Goal: Communication & Community: Participate in discussion

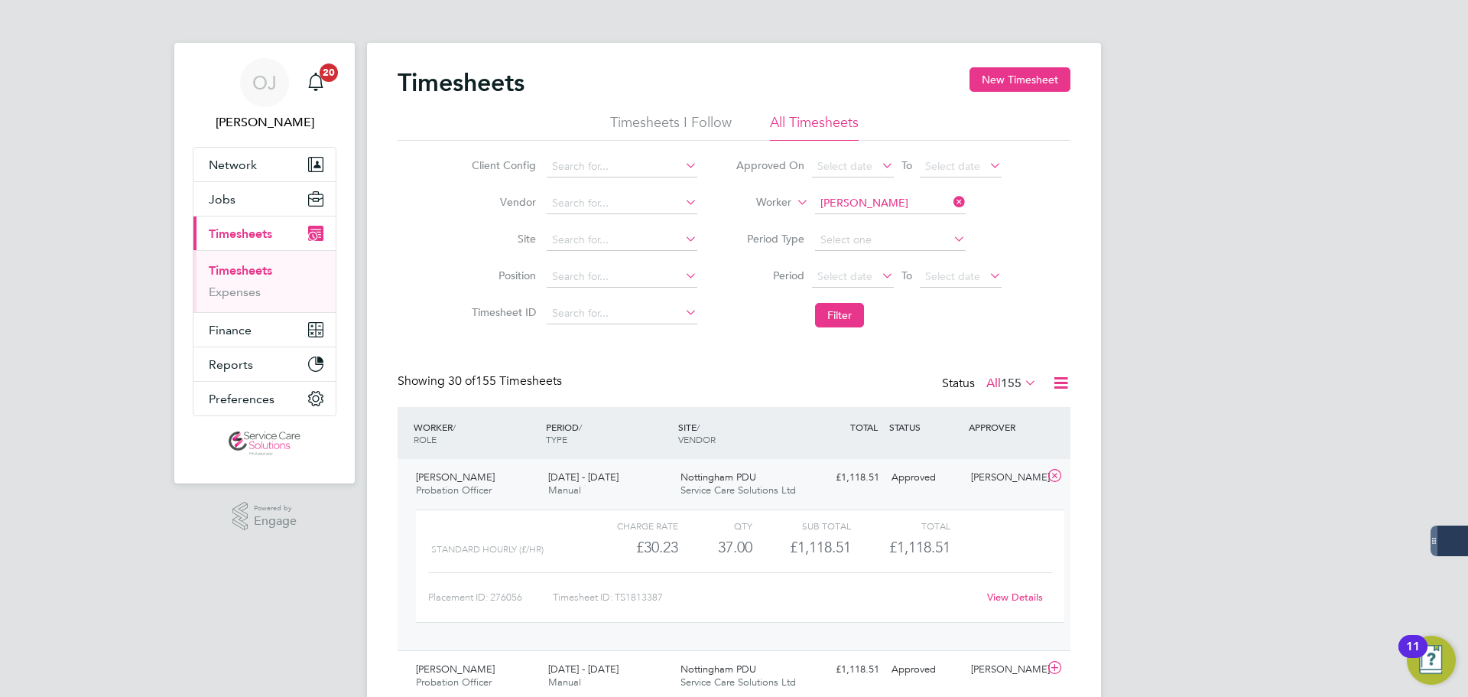
click at [882, 203] on input "Grace Guest" at bounding box center [890, 203] width 151 height 21
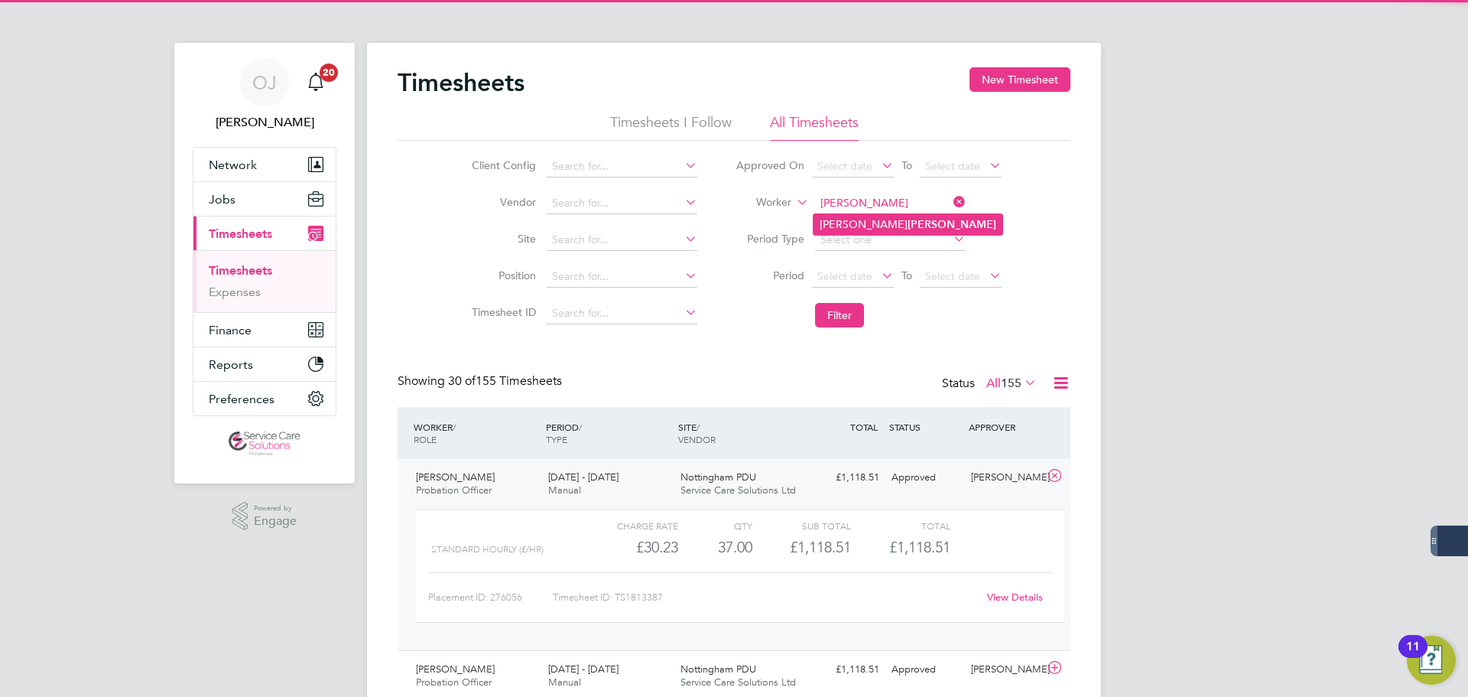
click at [919, 230] on li "Anthony Downey" at bounding box center [908, 224] width 189 height 21
type input "Anthony Downey"
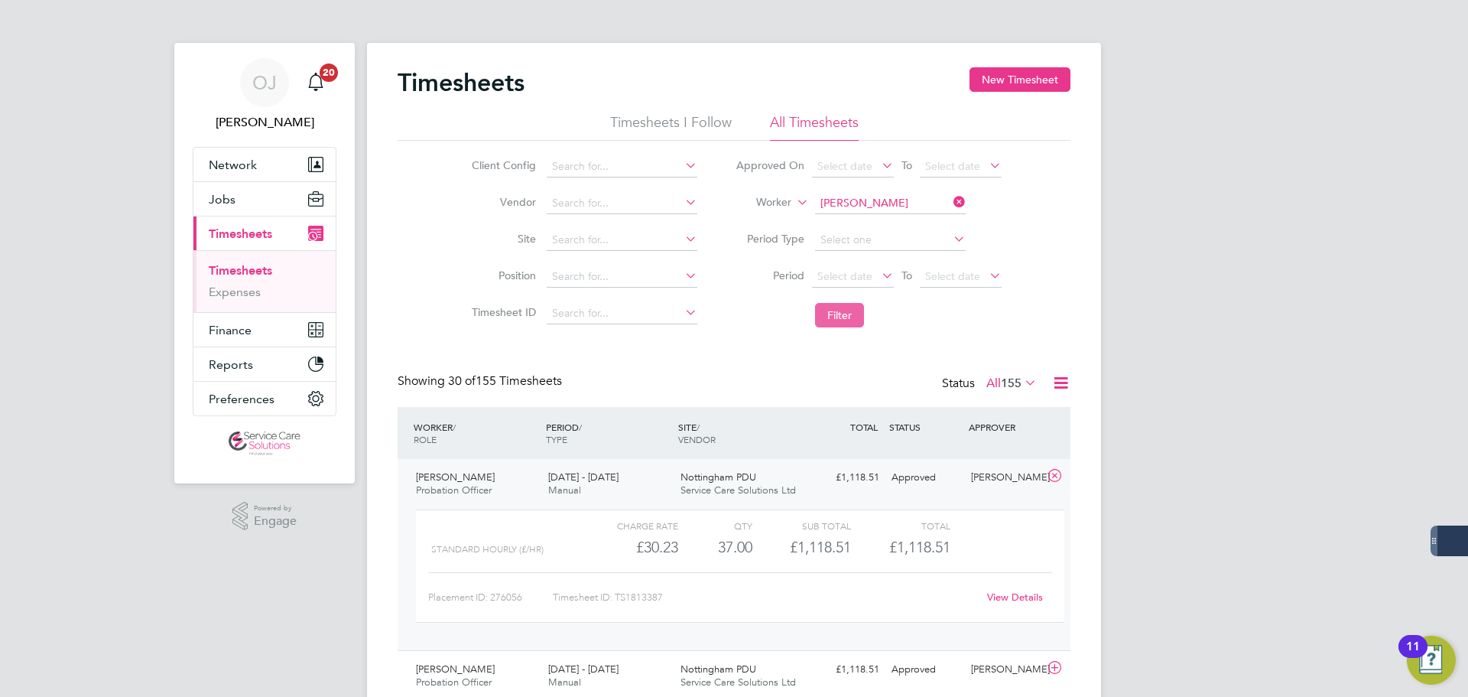
click at [854, 319] on button "Filter" at bounding box center [839, 315] width 49 height 24
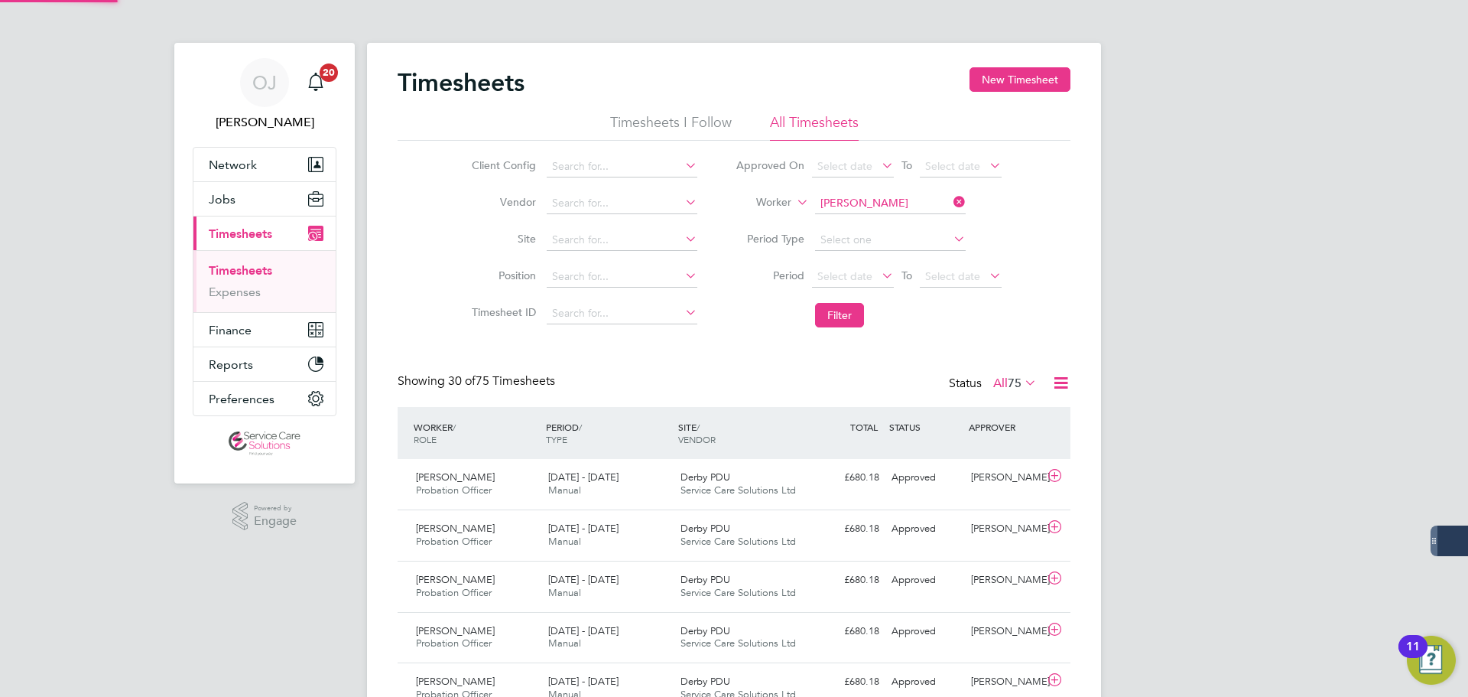
scroll to position [39, 133]
click at [641, 480] on div "25 - 31 Aug 2025 Manual" at bounding box center [608, 484] width 132 height 38
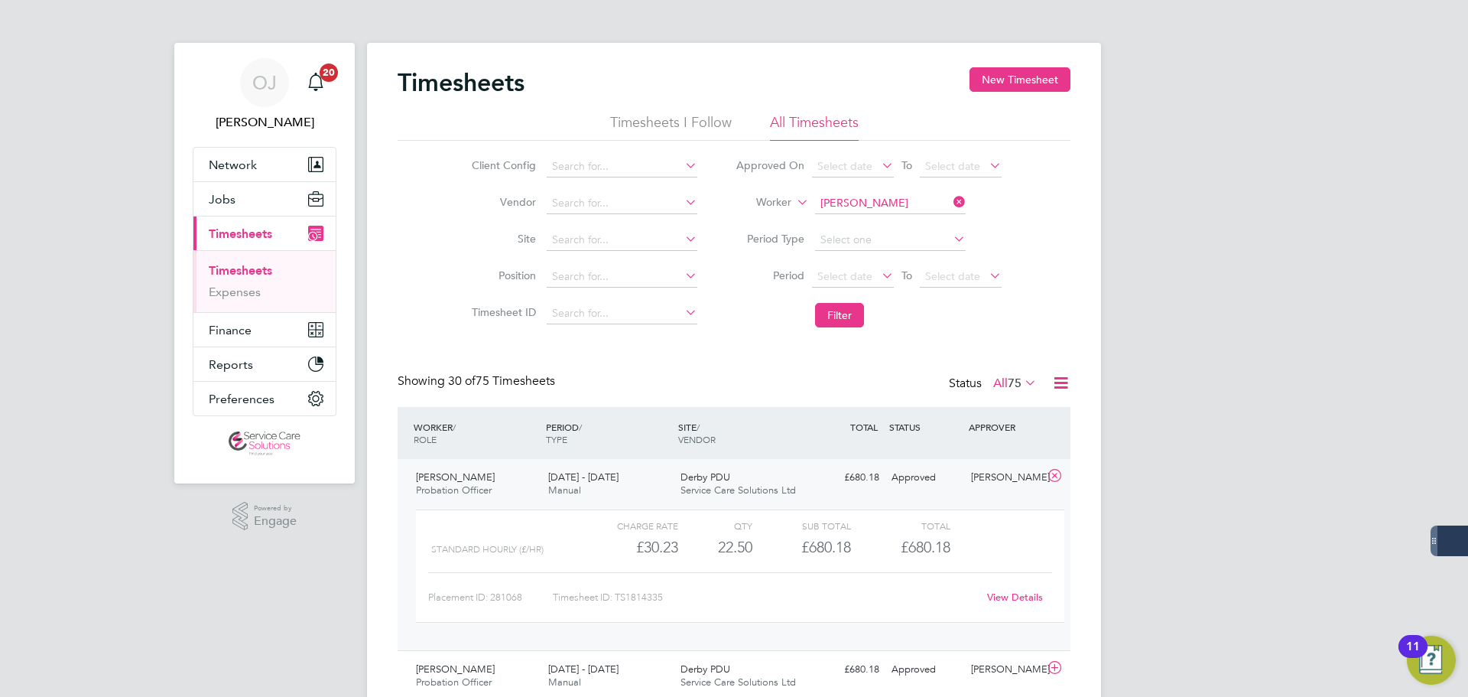
click at [646, 483] on div "25 - 31 Aug 2025 Manual" at bounding box center [608, 484] width 132 height 38
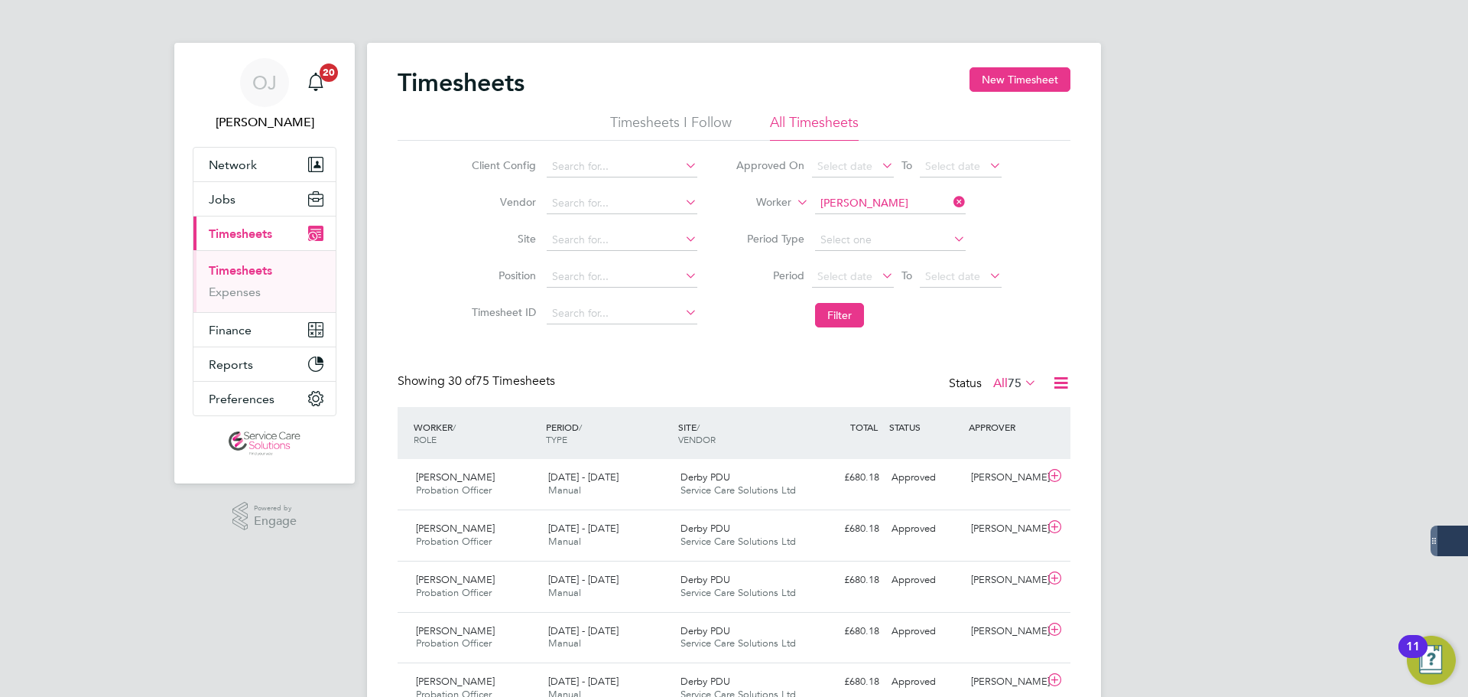
click at [871, 196] on input "Anthony Downey" at bounding box center [890, 203] width 151 height 21
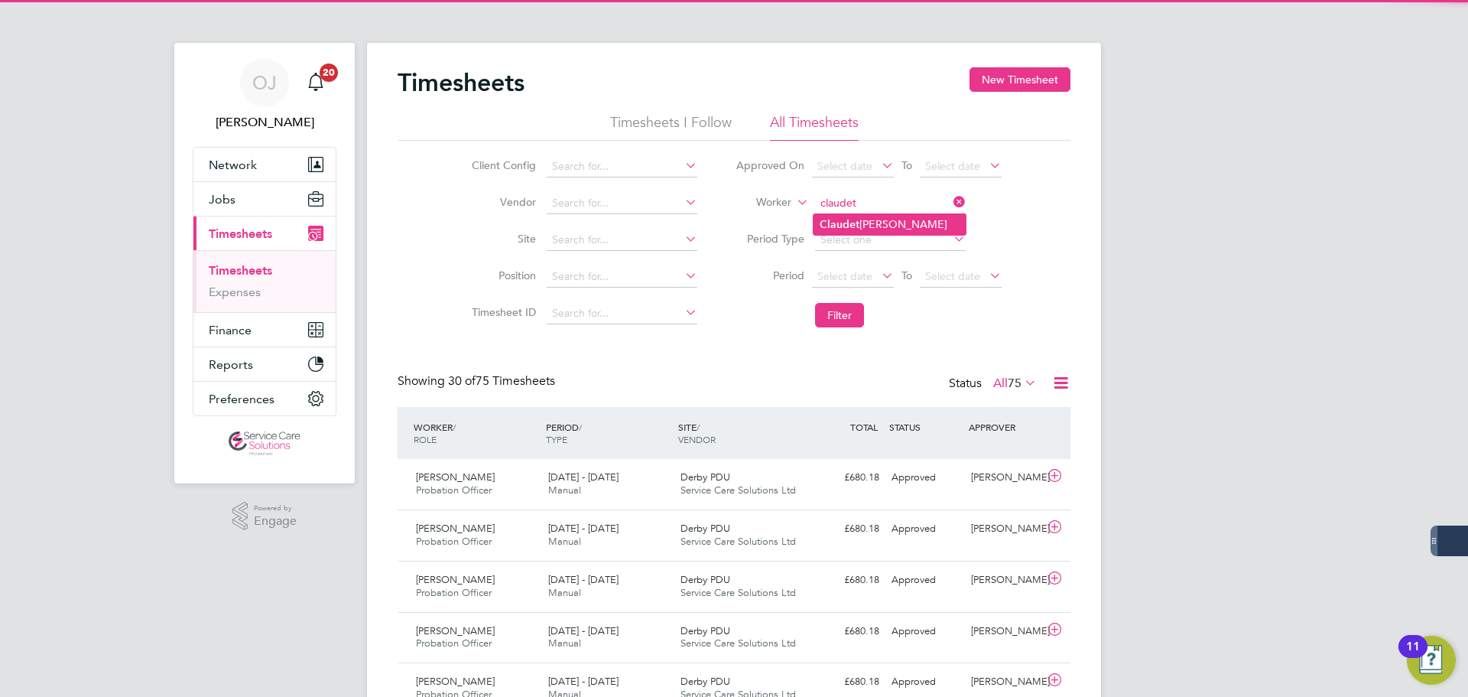
click at [883, 222] on li "Claudet te Henry" at bounding box center [890, 224] width 152 height 21
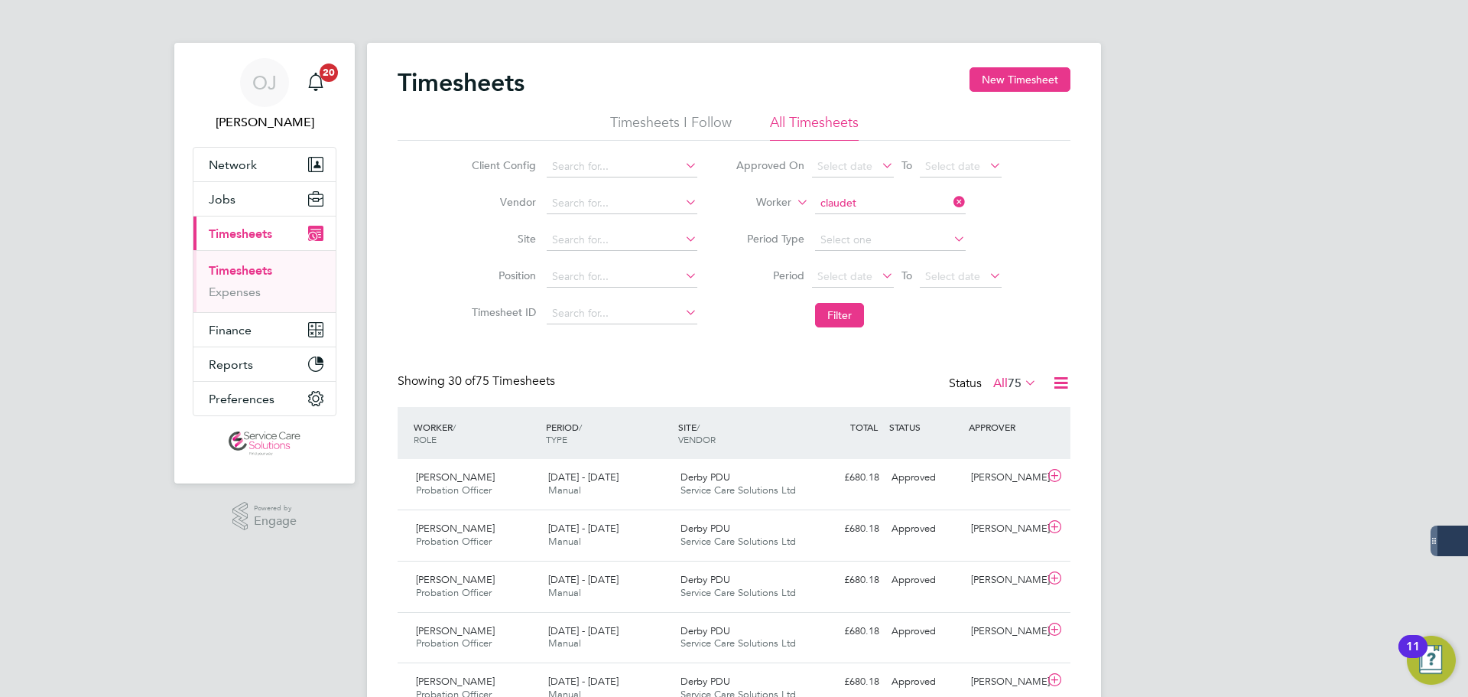
type input "Claudette Henry"
click at [837, 304] on button "Filter" at bounding box center [839, 315] width 49 height 24
click at [899, 200] on input "Claudette Henry" at bounding box center [890, 203] width 151 height 21
click at [908, 229] on b "Millard" at bounding box center [952, 224] width 89 height 13
type input "Janet Millard"
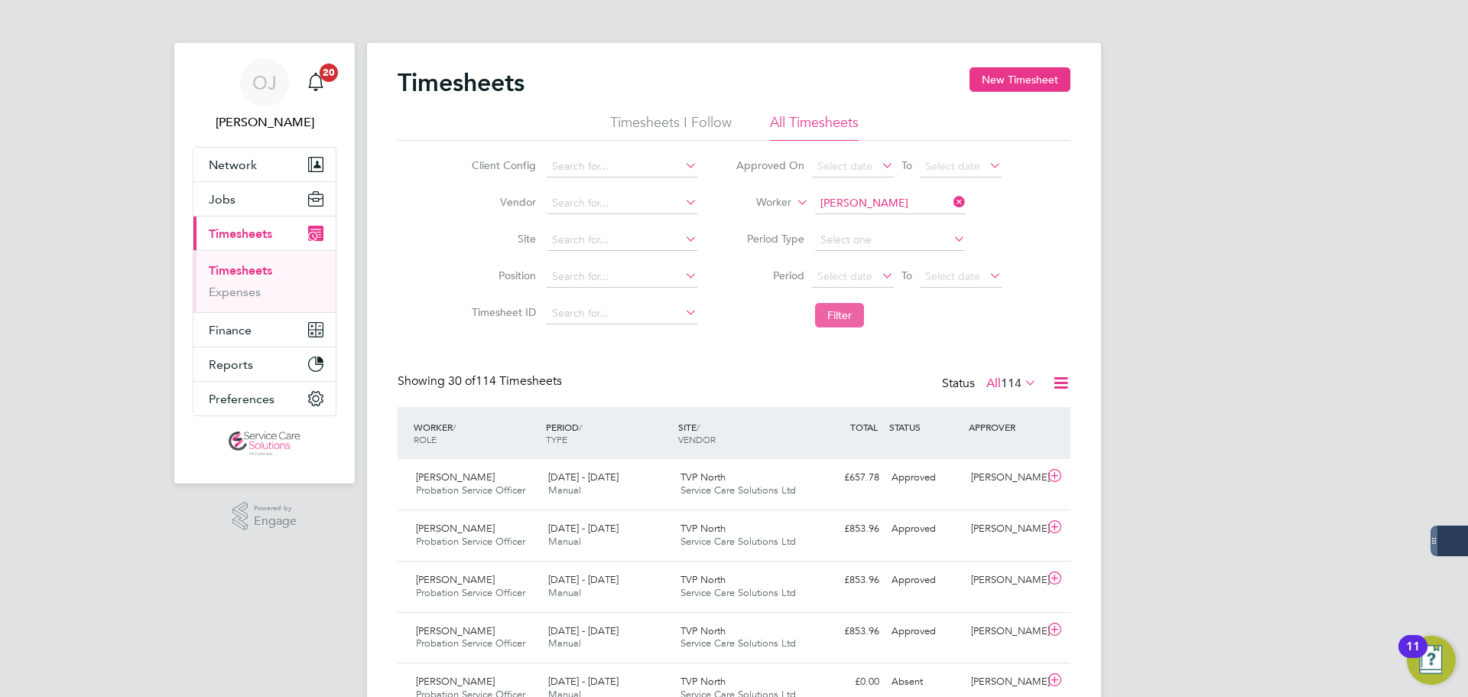
click at [843, 319] on button "Filter" at bounding box center [839, 315] width 49 height 24
click at [892, 195] on input at bounding box center [890, 203] width 151 height 21
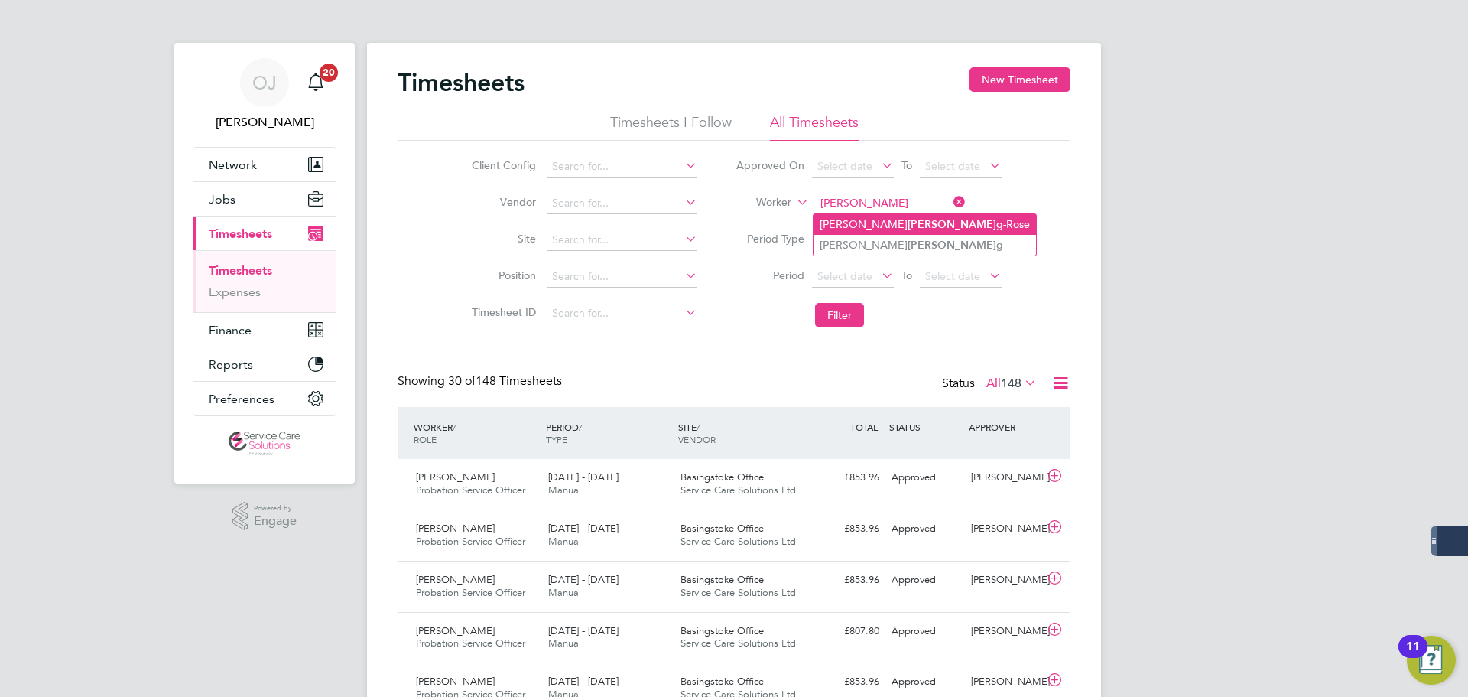
click at [908, 226] on b "Goldin" at bounding box center [952, 224] width 89 height 13
type input "Joseph Golding-Rose"
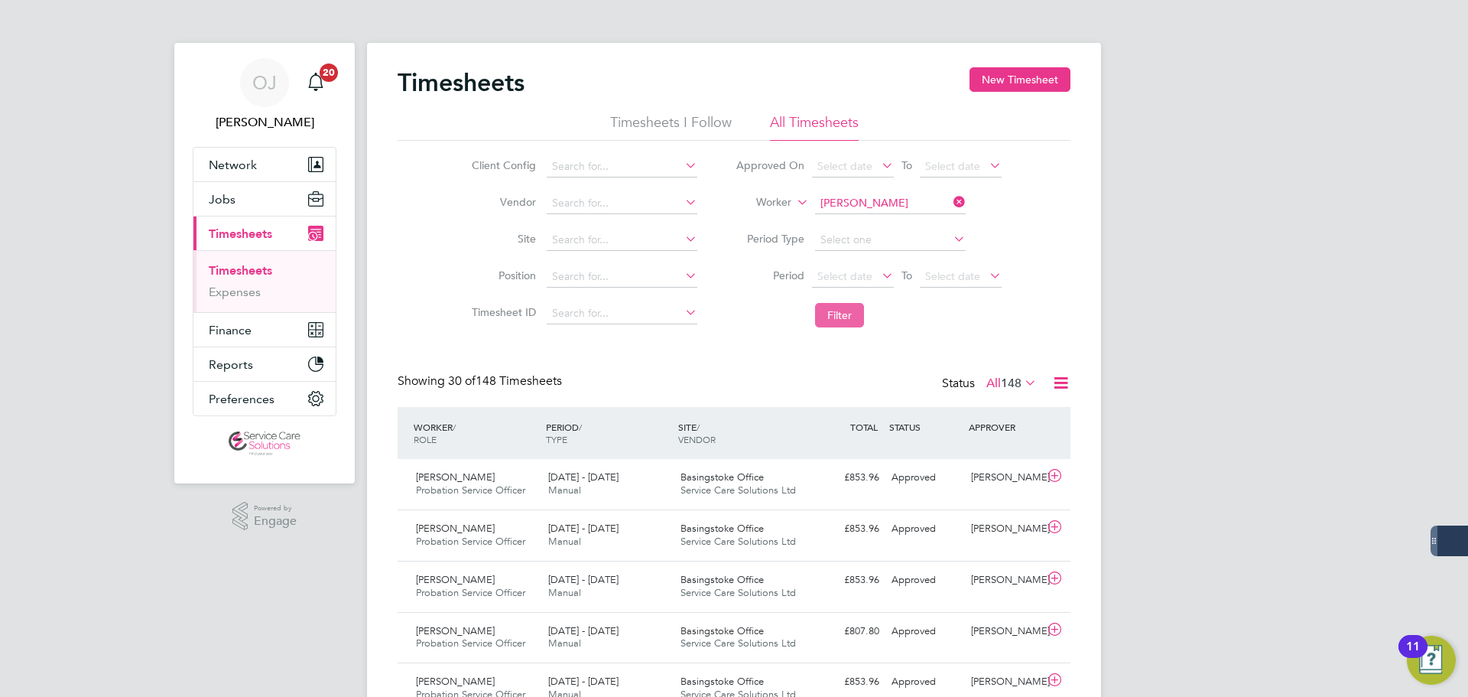
click at [854, 313] on button "Filter" at bounding box center [839, 315] width 49 height 24
click at [601, 476] on span "[DATE] - [DATE]" at bounding box center [583, 476] width 70 height 13
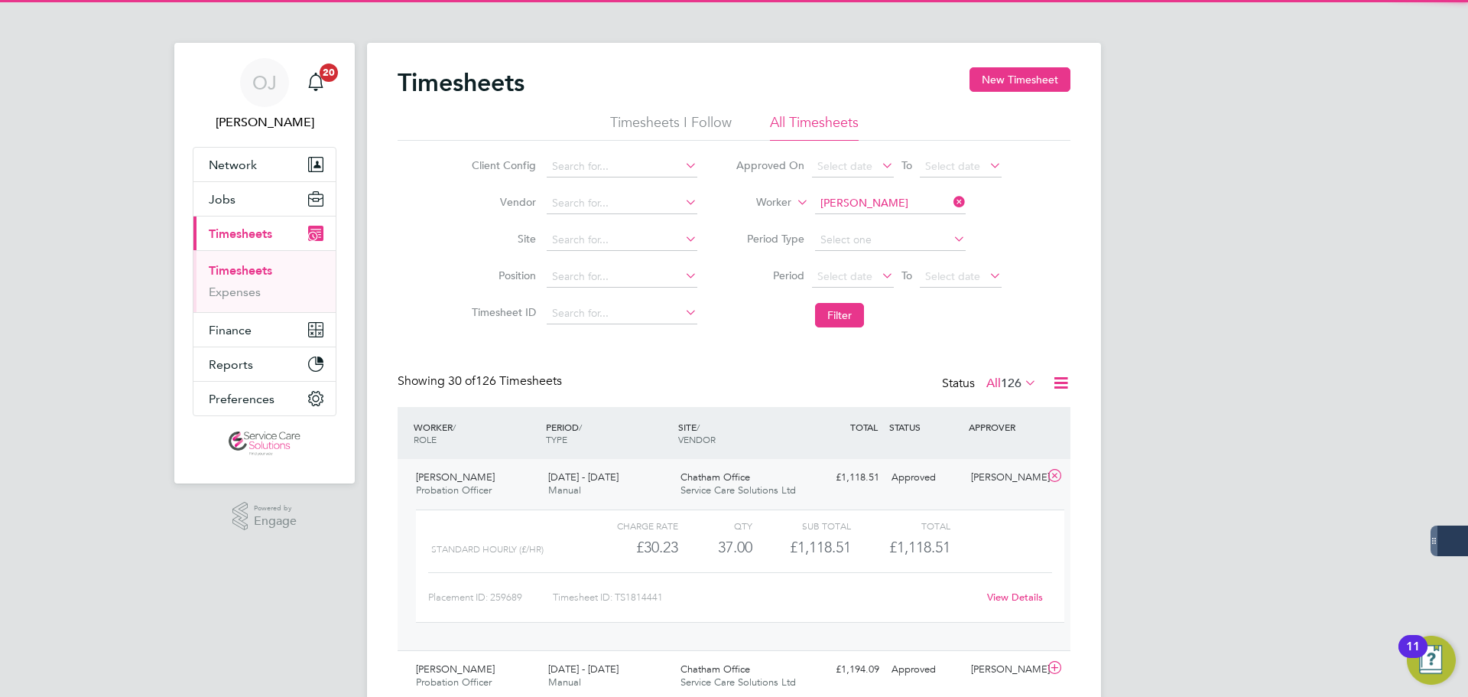
click at [612, 480] on span "[DATE] - [DATE]" at bounding box center [583, 476] width 70 height 13
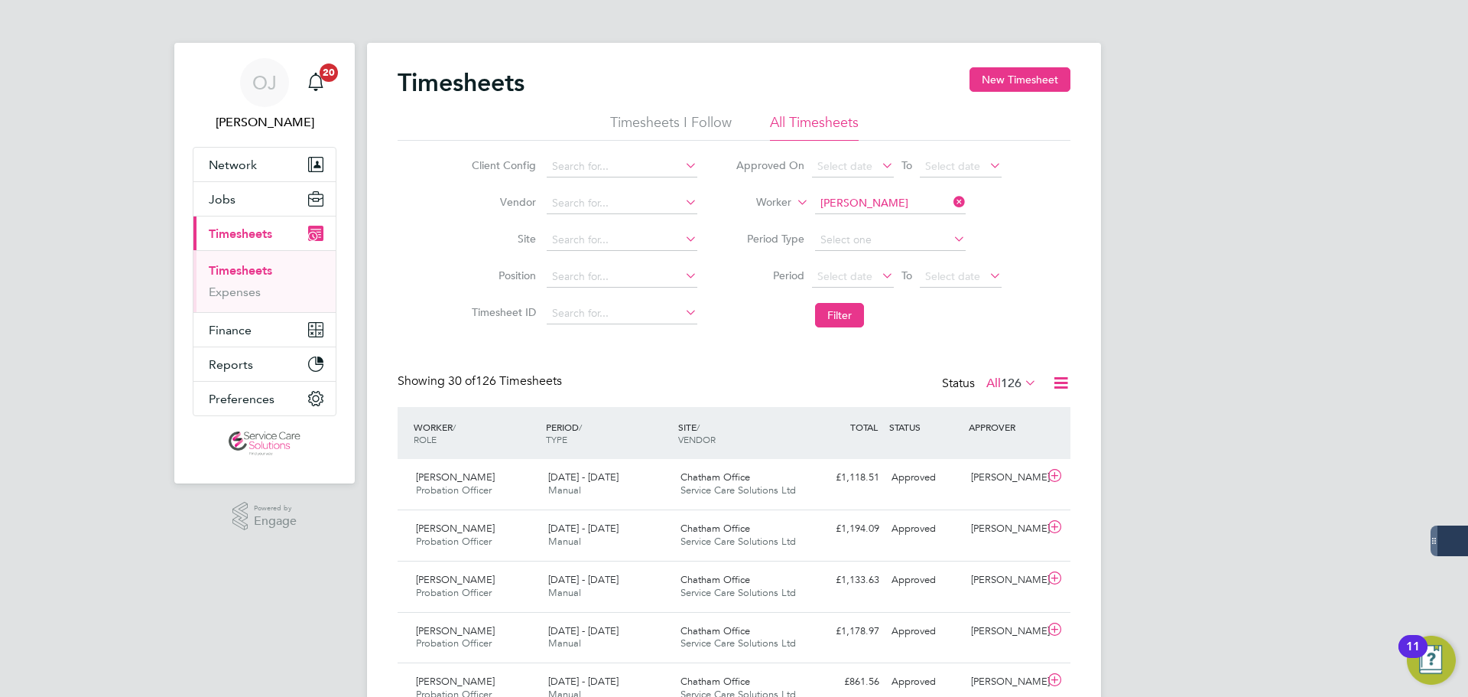
click at [874, 196] on input "Joseph Golding-Rose" at bounding box center [890, 203] width 151 height 21
click at [864, 224] on li "Kim Da y" at bounding box center [890, 224] width 152 height 21
type input "Kim Day"
click at [851, 319] on button "Filter" at bounding box center [839, 315] width 49 height 24
click at [845, 318] on button "Filter" at bounding box center [839, 315] width 49 height 24
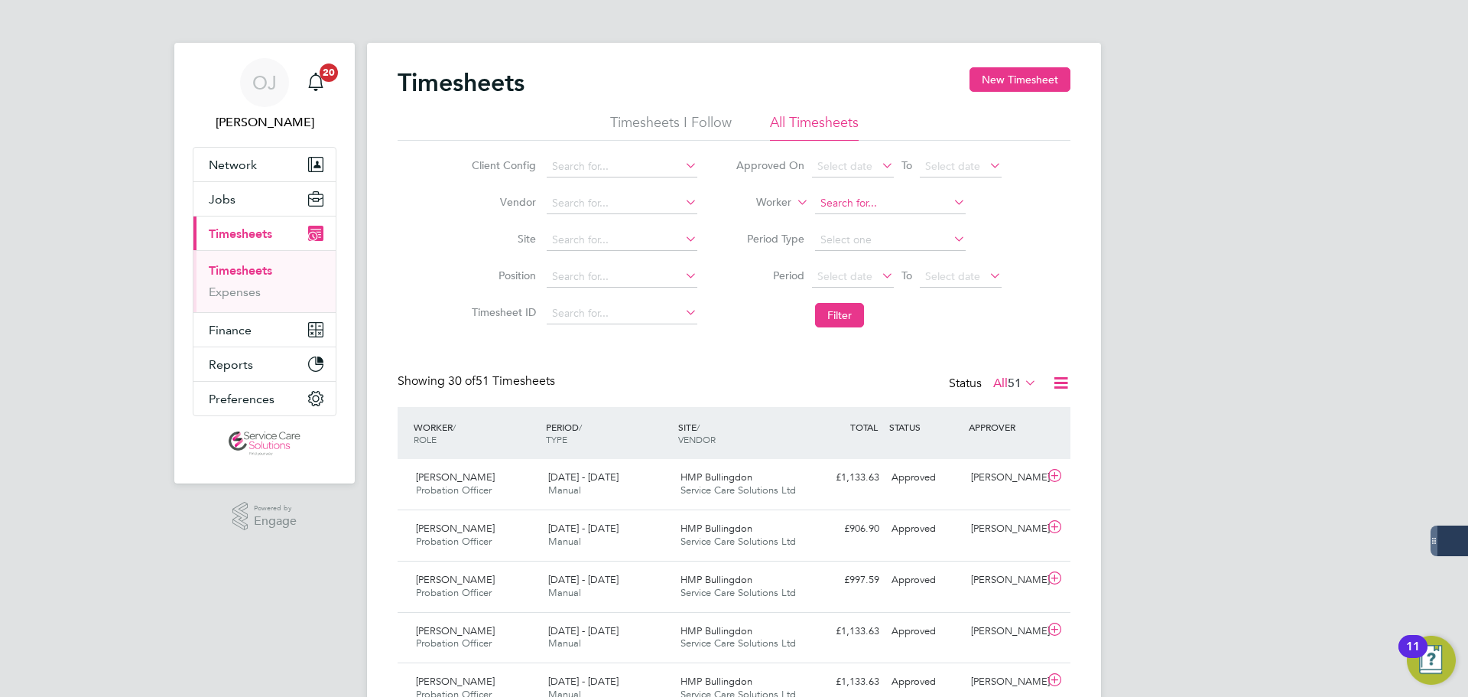
click at [854, 198] on input at bounding box center [890, 203] width 151 height 21
click at [922, 221] on li "Laverne Stewart-Fraser" at bounding box center [908, 224] width 189 height 21
type input "Laverne Stewart-Fraser"
click at [838, 319] on button "Filter" at bounding box center [839, 315] width 49 height 24
click at [883, 203] on input "Laverne Stewart-Fraser" at bounding box center [890, 203] width 151 height 21
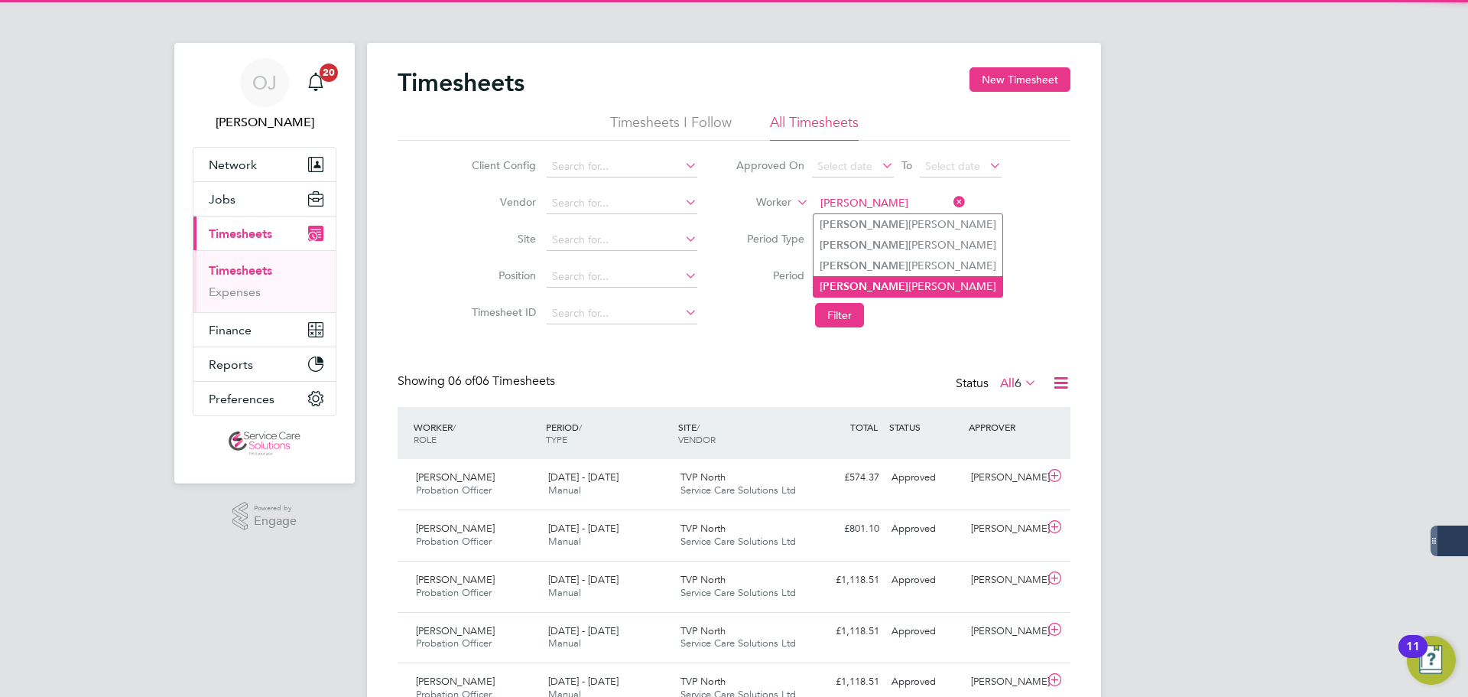
click at [892, 278] on li "Lorraine Kane" at bounding box center [908, 286] width 189 height 21
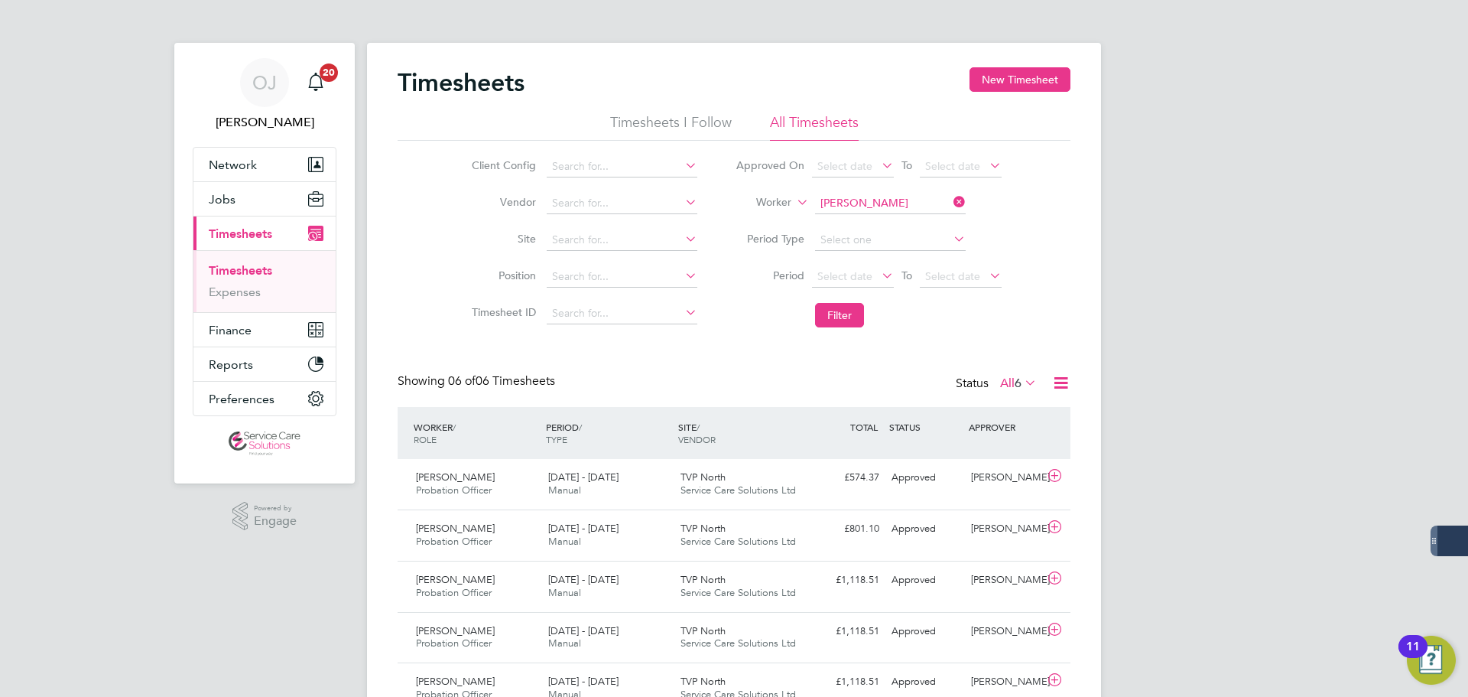
type input "Lorraine Kane"
click at [856, 307] on button "Filter" at bounding box center [839, 315] width 49 height 24
click at [883, 198] on input at bounding box center [890, 203] width 151 height 21
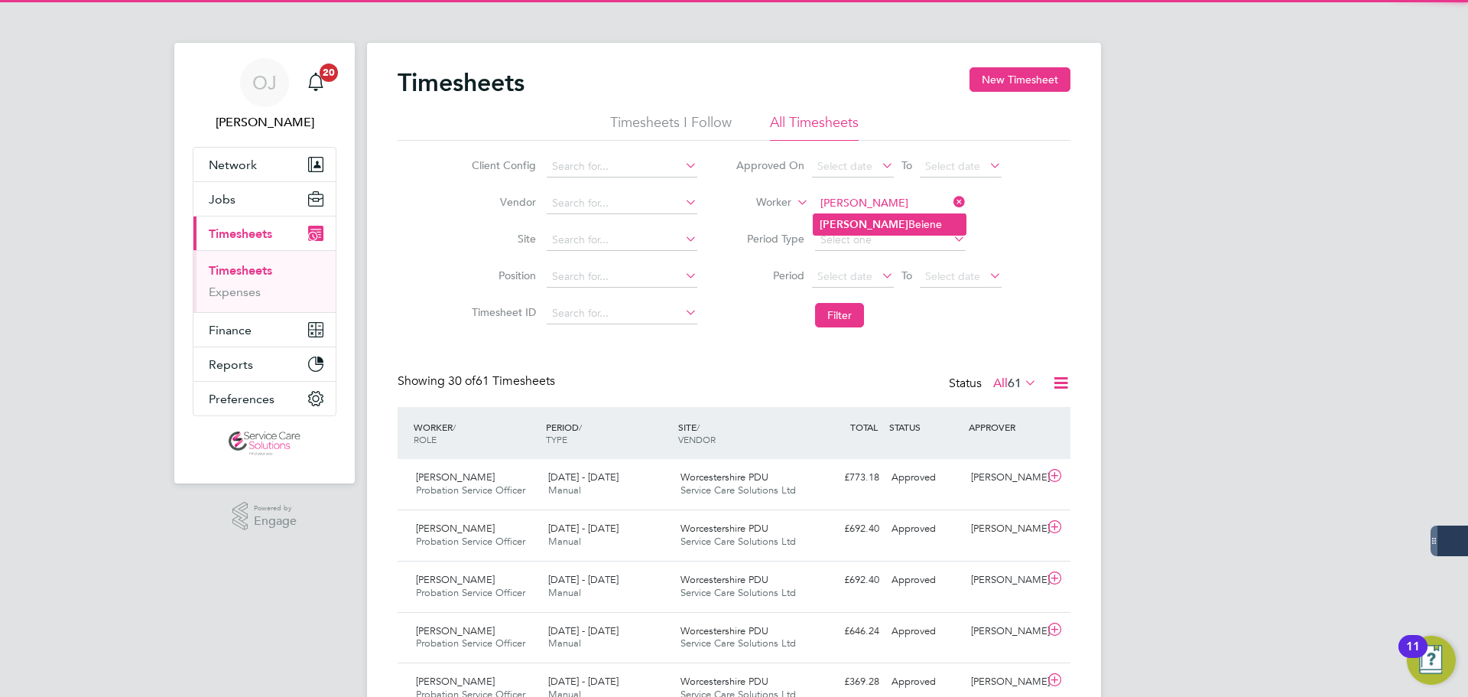
click at [883, 230] on li "Mebrat Beiene" at bounding box center [890, 224] width 152 height 21
type input "Mebrat Beiene"
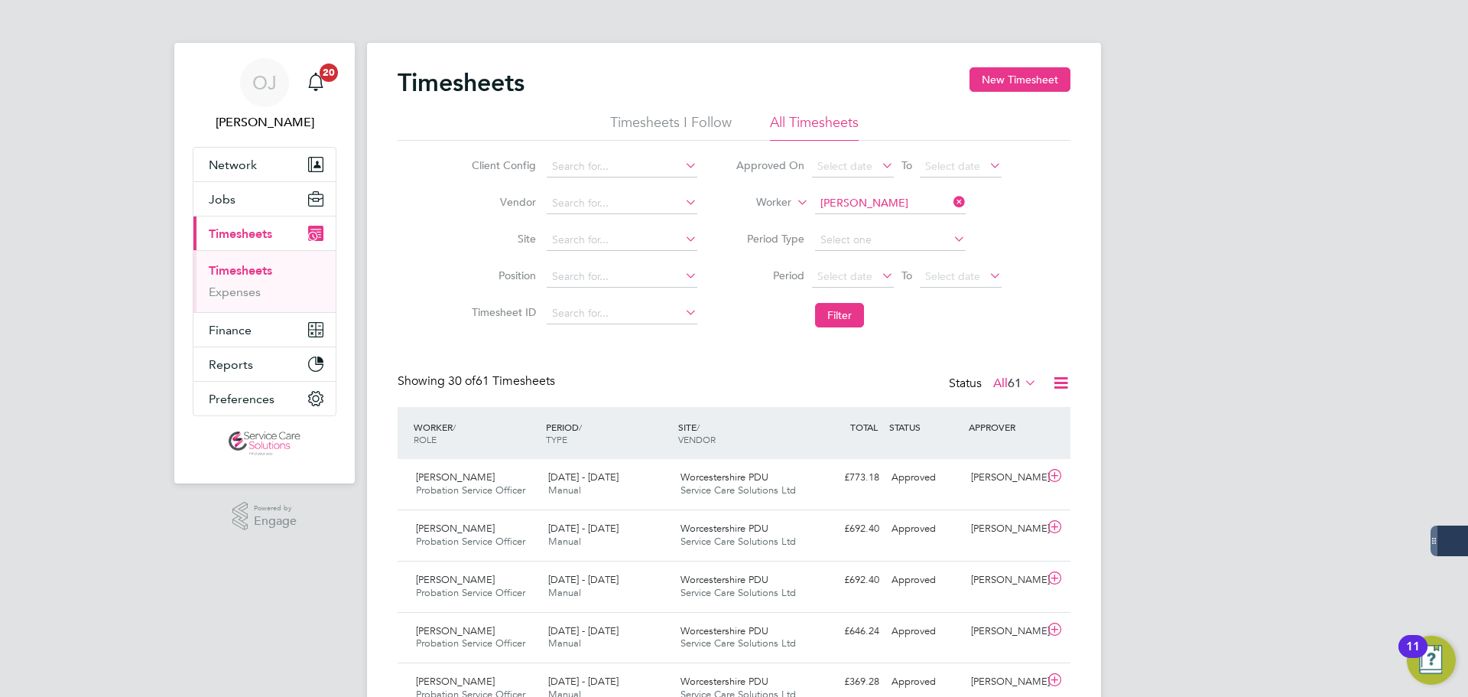
click at [840, 330] on li "Filter" at bounding box center [869, 315] width 304 height 40
click at [848, 313] on button "Filter" at bounding box center [839, 315] width 49 height 24
click at [911, 197] on input at bounding box center [890, 203] width 151 height 21
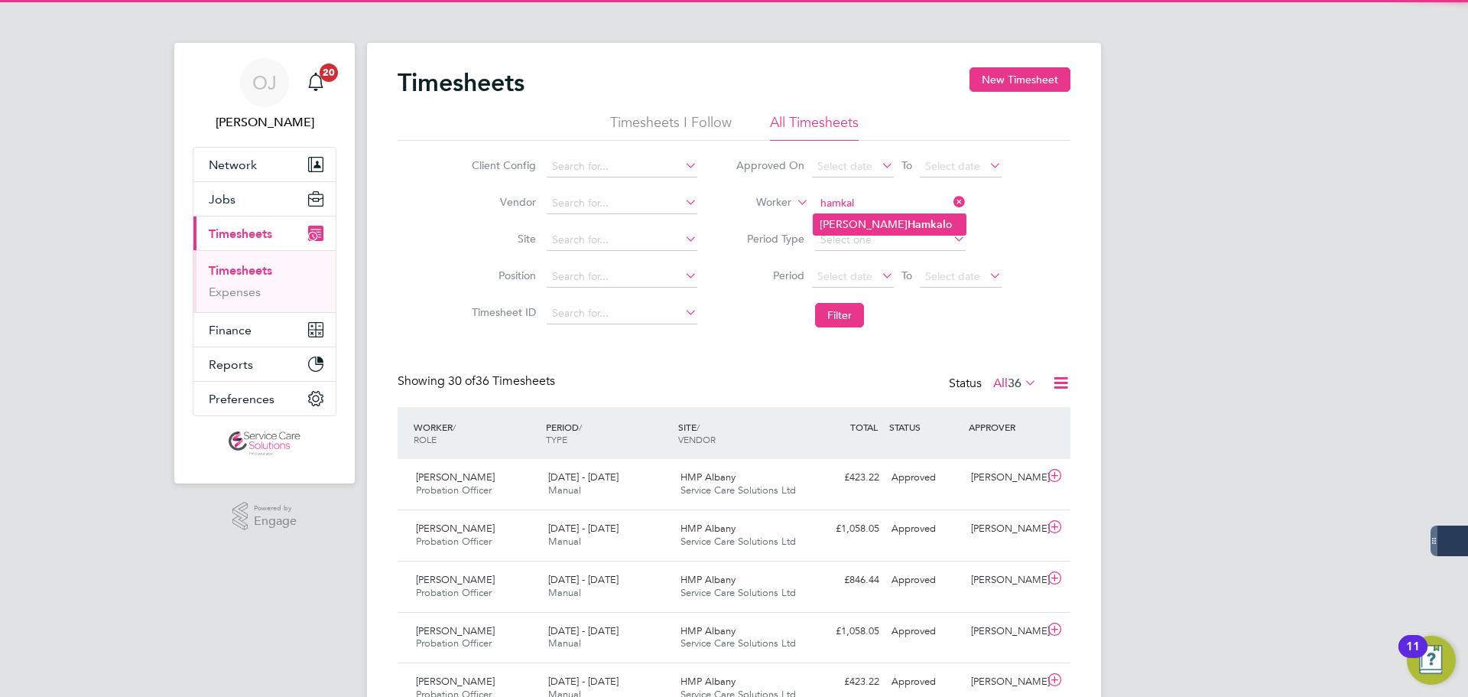
click at [914, 223] on li "Michelle Hamkal o" at bounding box center [890, 224] width 152 height 21
type input "Michelle Hamkalo"
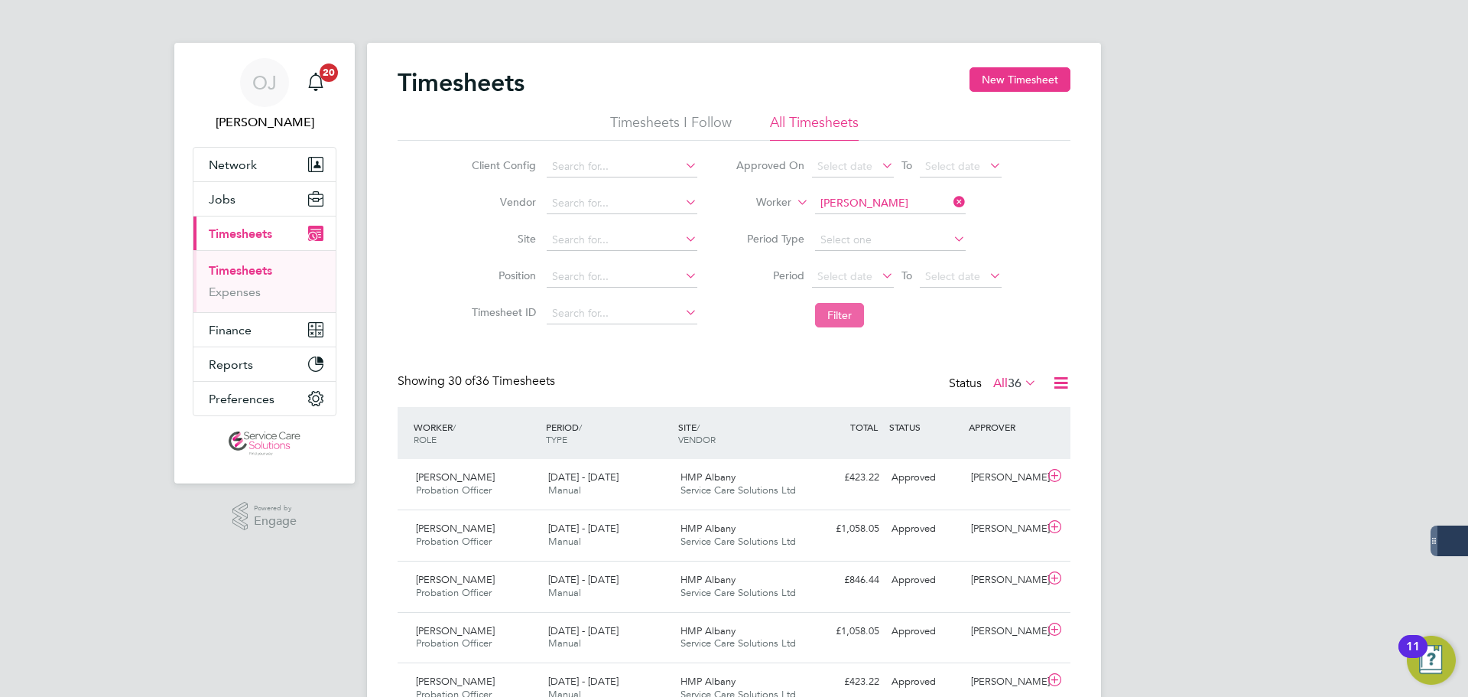
click at [853, 318] on button "Filter" at bounding box center [839, 315] width 49 height 24
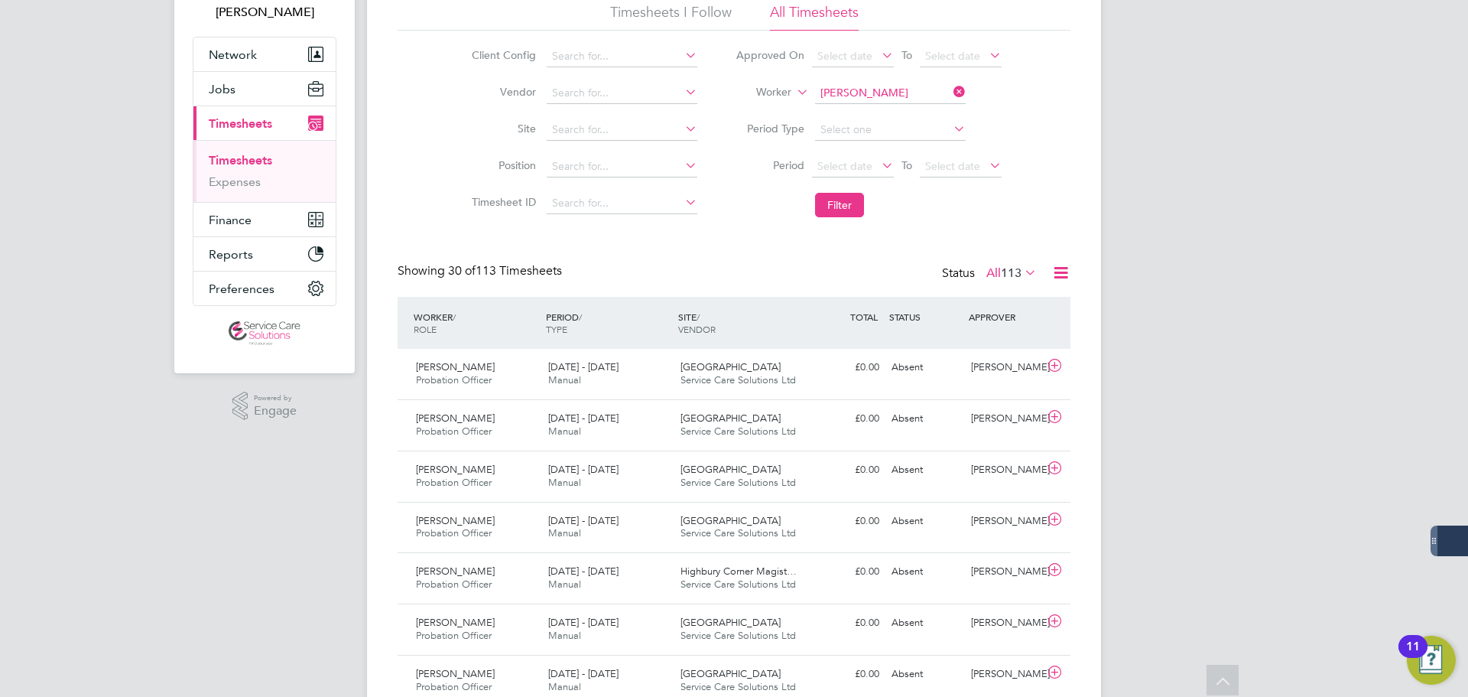
scroll to position [0, 0]
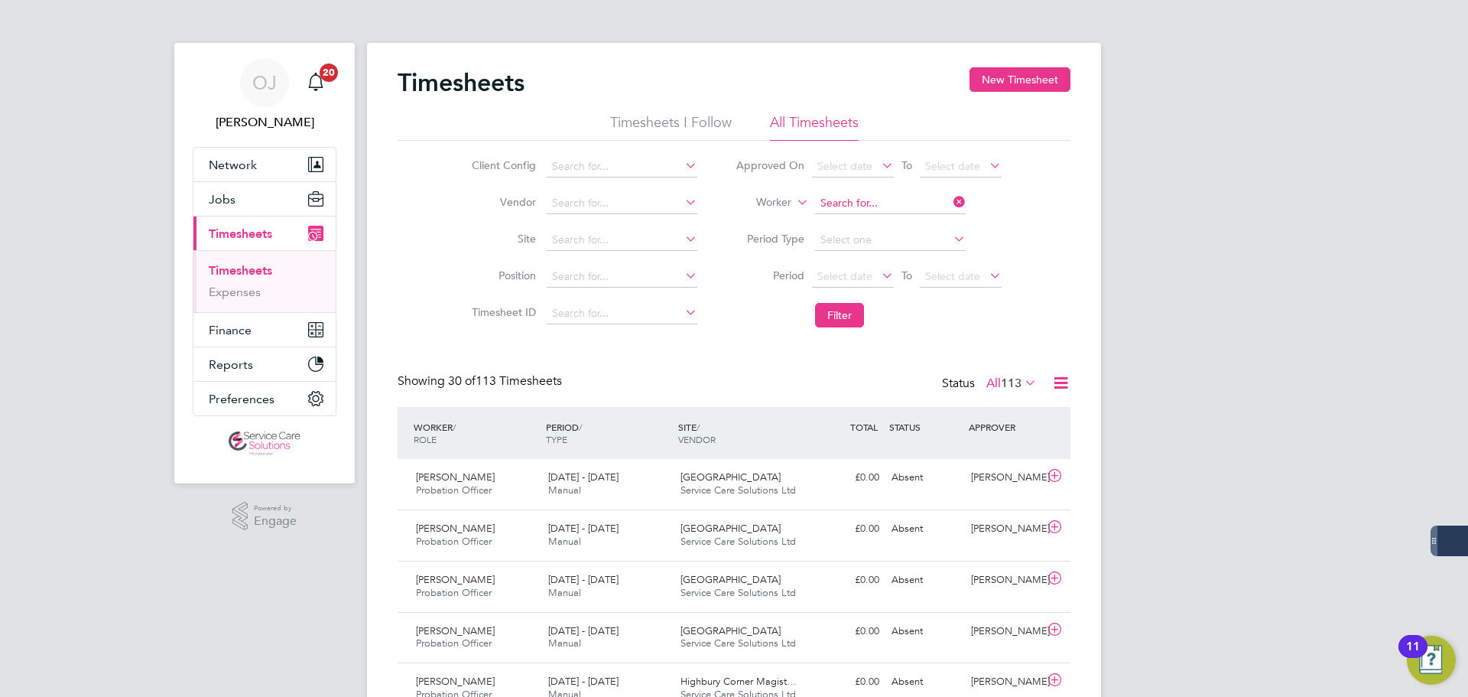
click at [866, 193] on input at bounding box center [890, 203] width 151 height 21
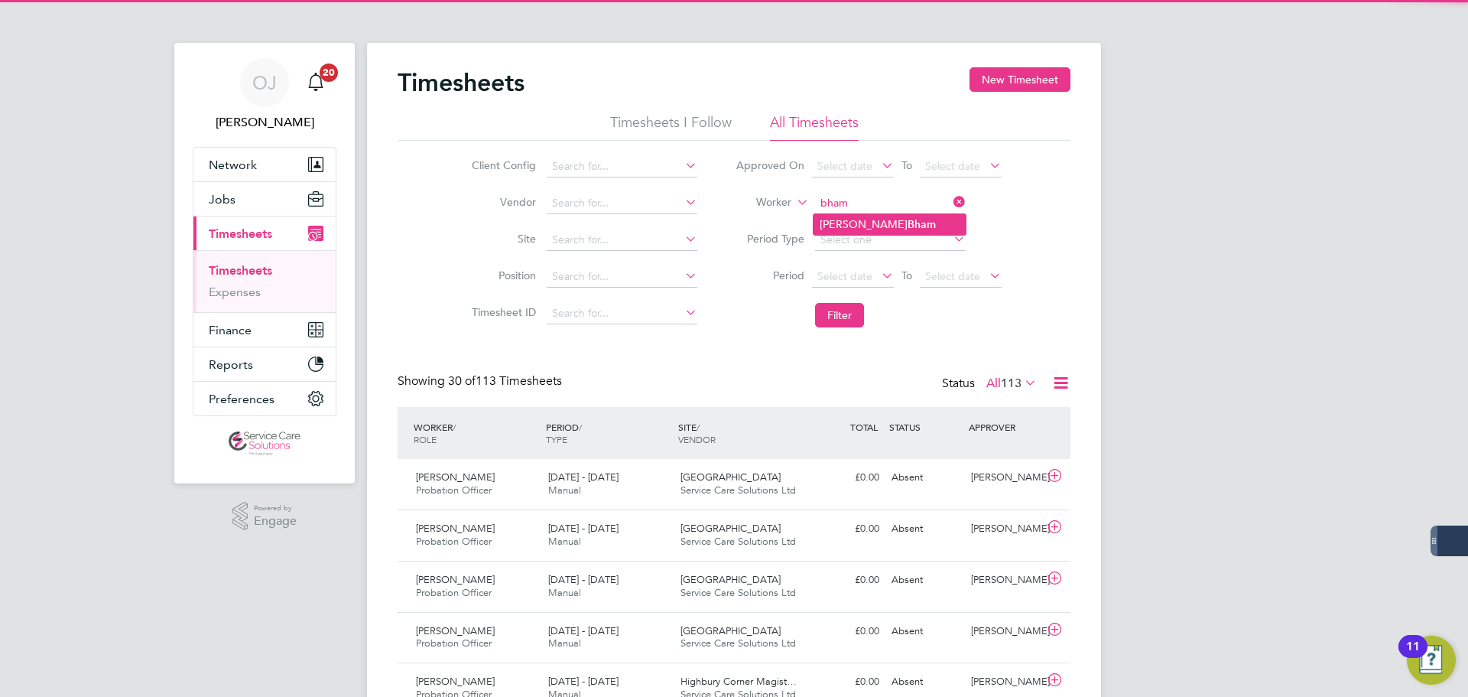
click at [908, 223] on b "Bham" at bounding box center [922, 224] width 28 height 13
type input "Mohammed Bham"
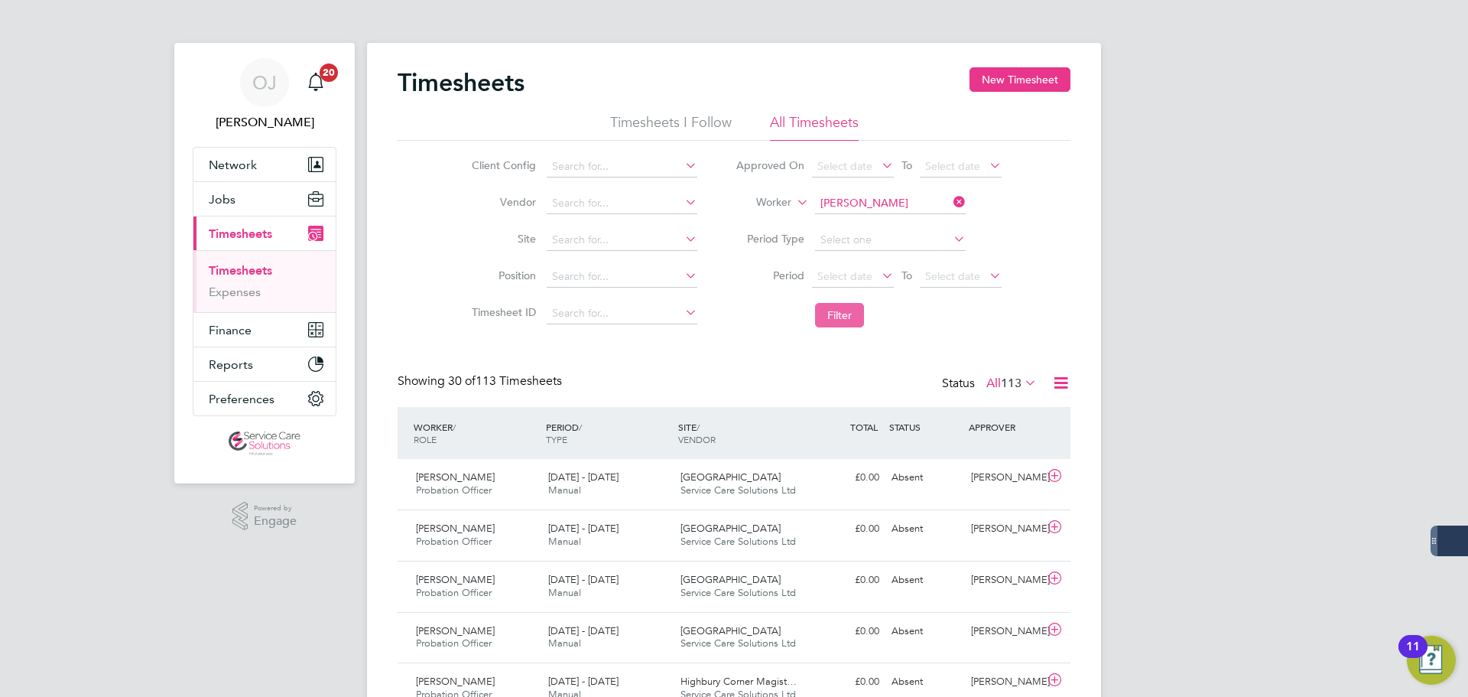
click at [849, 316] on button "Filter" at bounding box center [839, 315] width 49 height 24
click at [635, 535] on div "25 - 31 Aug 2025 Manual" at bounding box center [608, 535] width 132 height 38
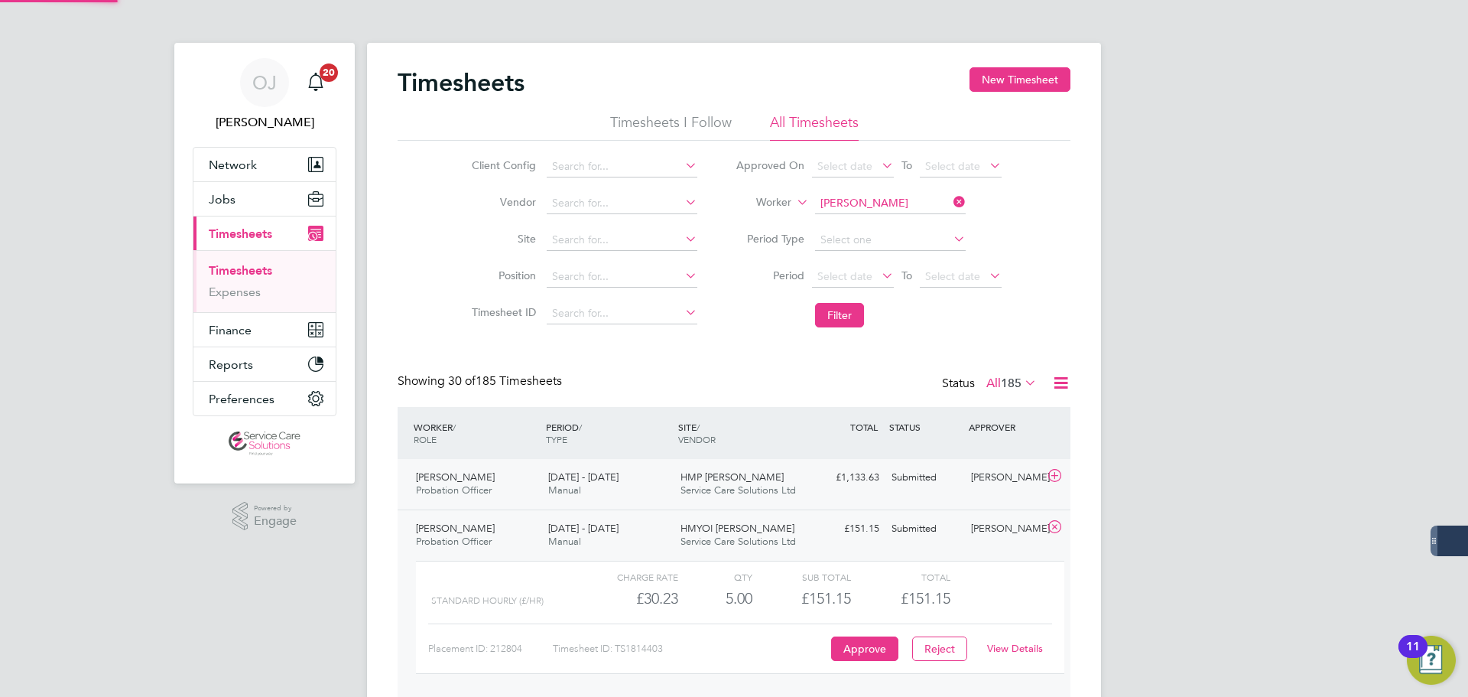
click at [655, 486] on div "25 - 31 Aug 2025 Manual" at bounding box center [608, 484] width 132 height 38
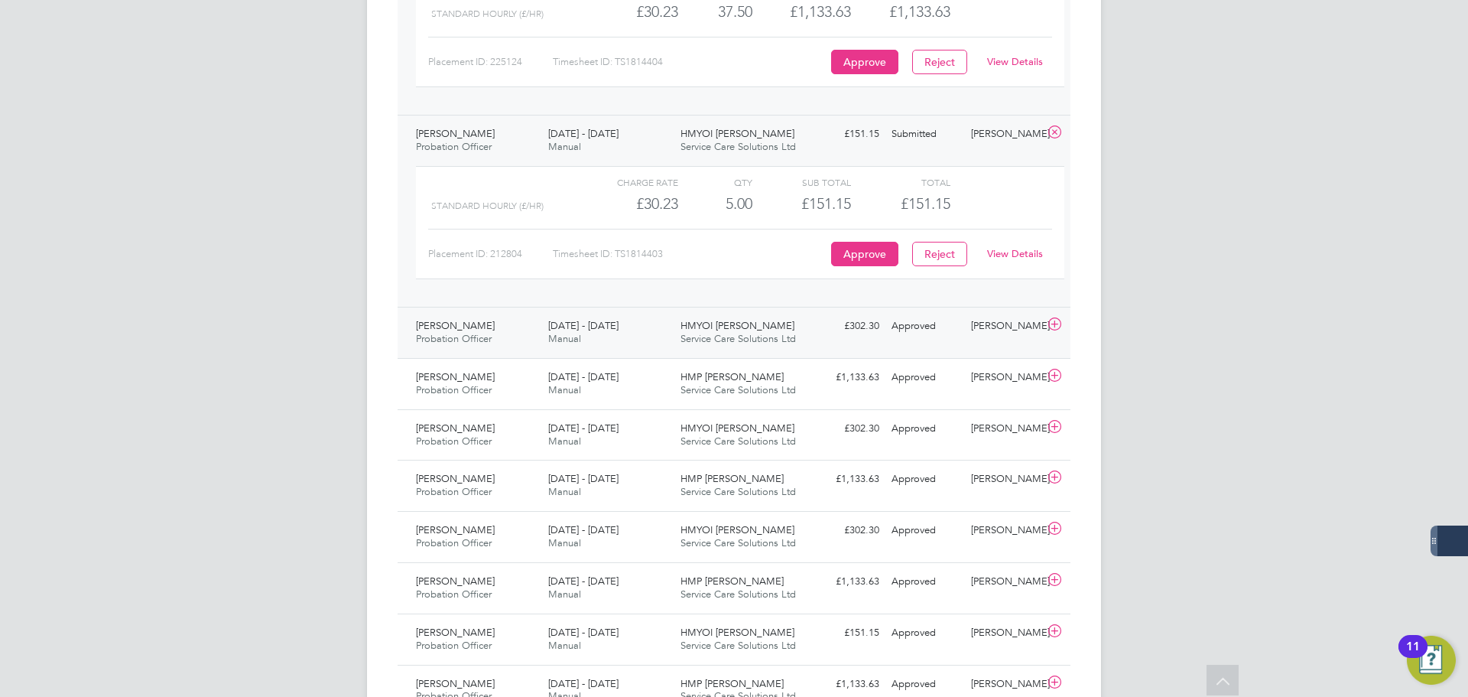
drag, startPoint x: 741, startPoint y: 342, endPoint x: 757, endPoint y: 340, distance: 16.1
click at [741, 342] on span "Service Care Solutions Ltd" at bounding box center [738, 338] width 115 height 13
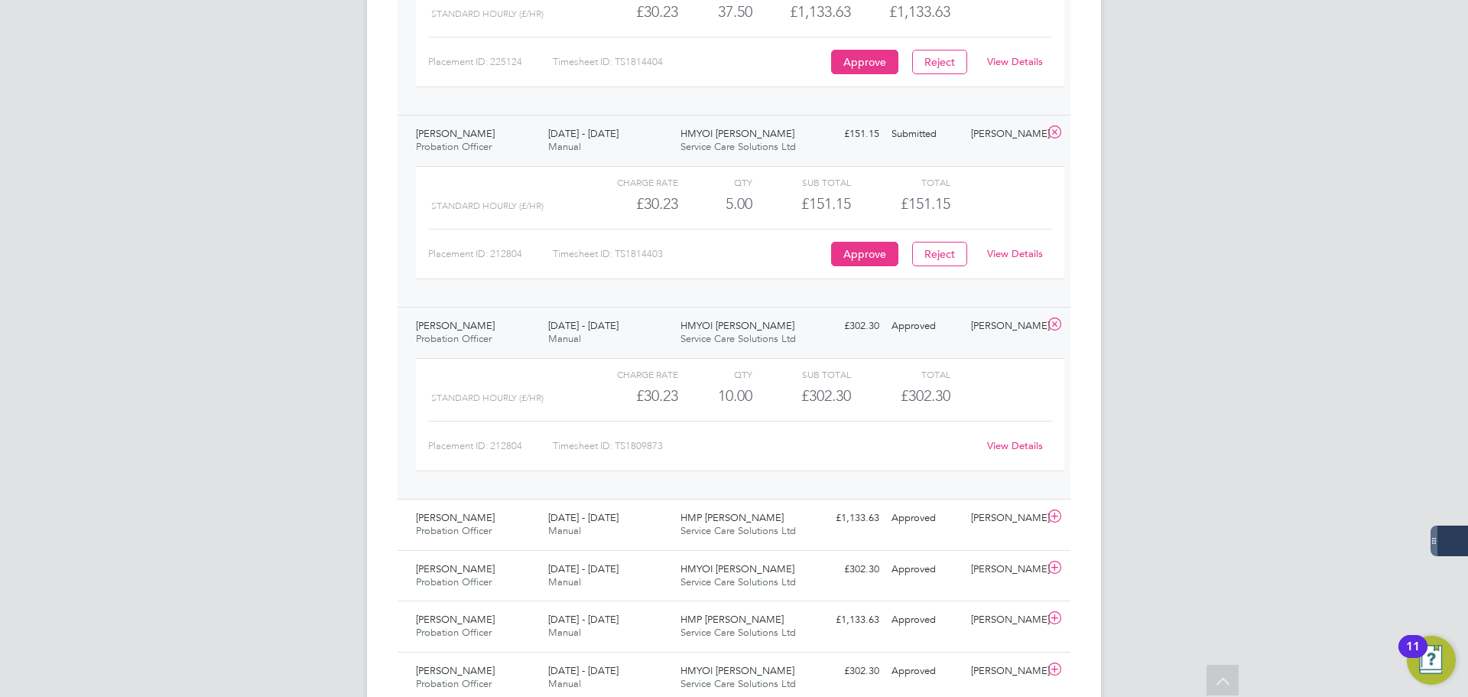
click at [1012, 444] on link "View Details" at bounding box center [1015, 445] width 56 height 13
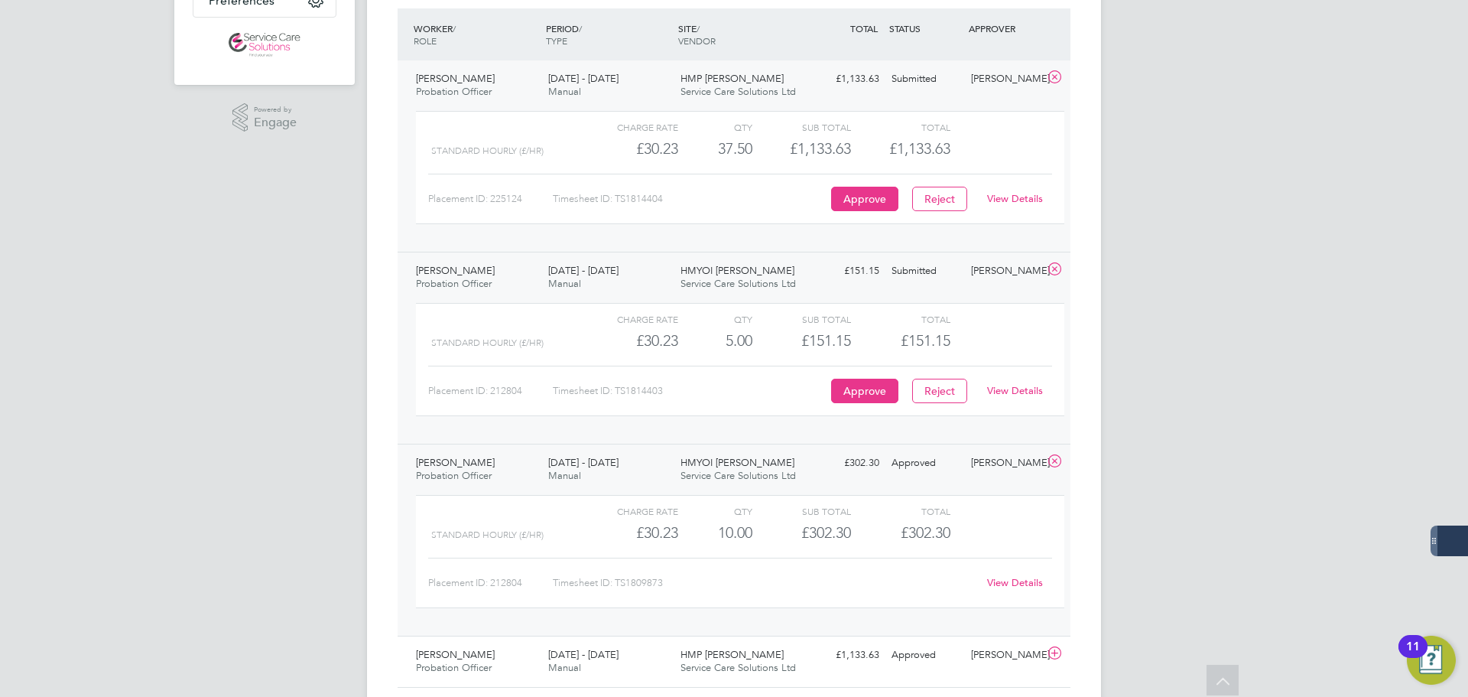
scroll to position [306, 0]
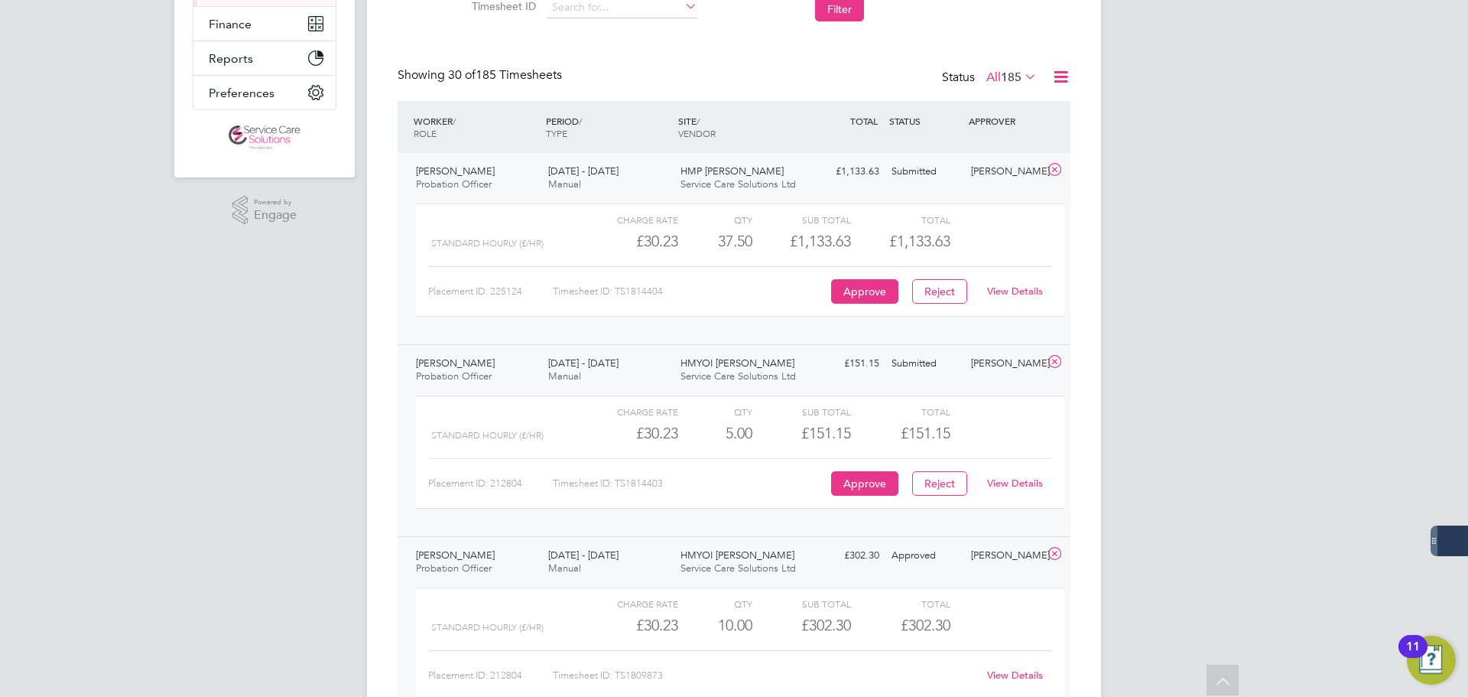
click at [1014, 291] on link "View Details" at bounding box center [1015, 290] width 56 height 13
click at [1016, 482] on link "View Details" at bounding box center [1015, 482] width 56 height 13
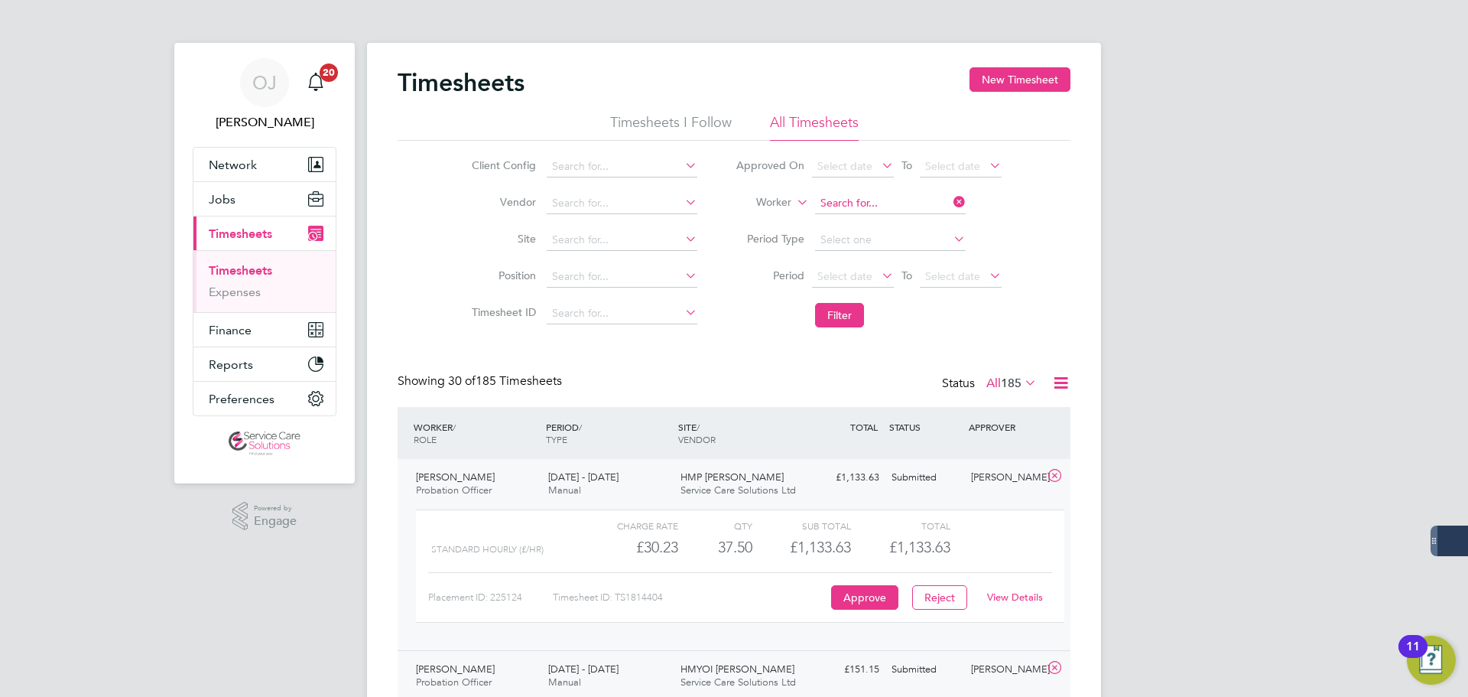
click at [857, 200] on input at bounding box center [890, 203] width 151 height 21
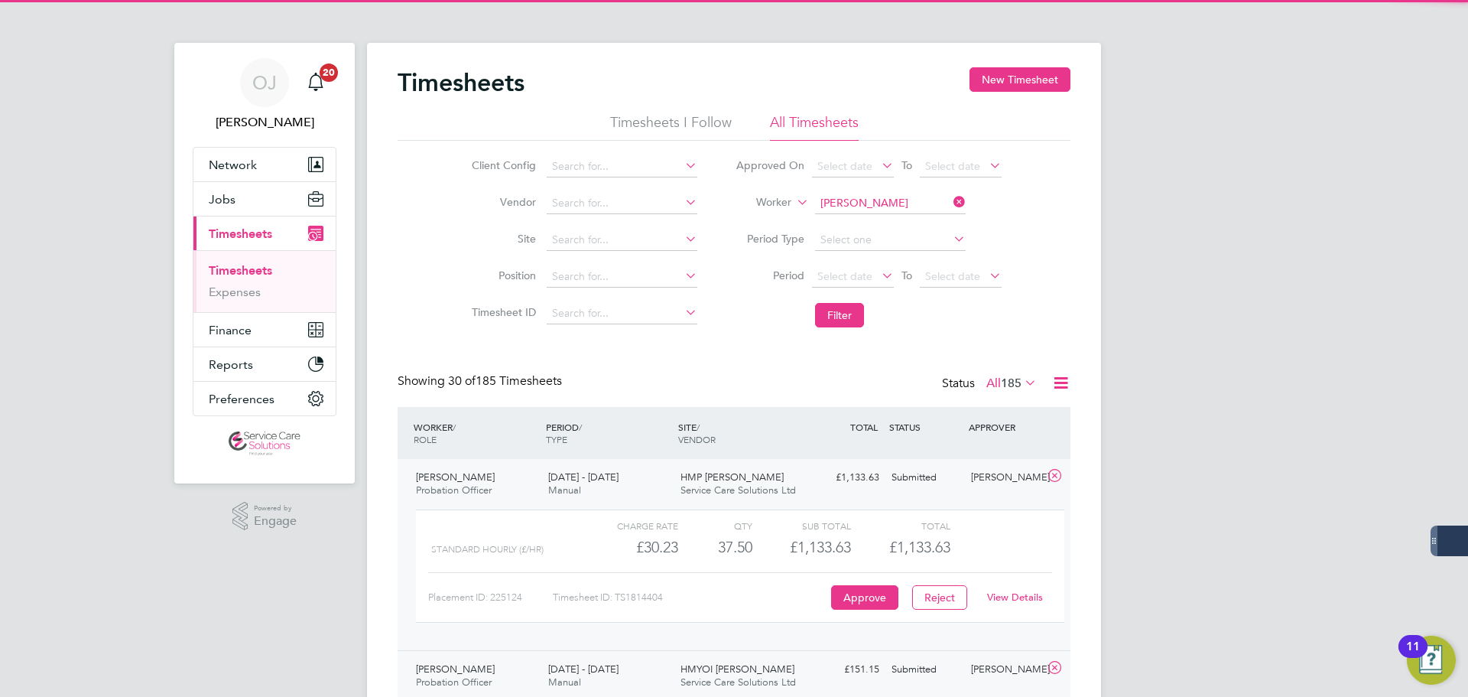
click at [865, 223] on li "Norma Hostin" at bounding box center [913, 224] width 198 height 21
type input "Norma Hostin"
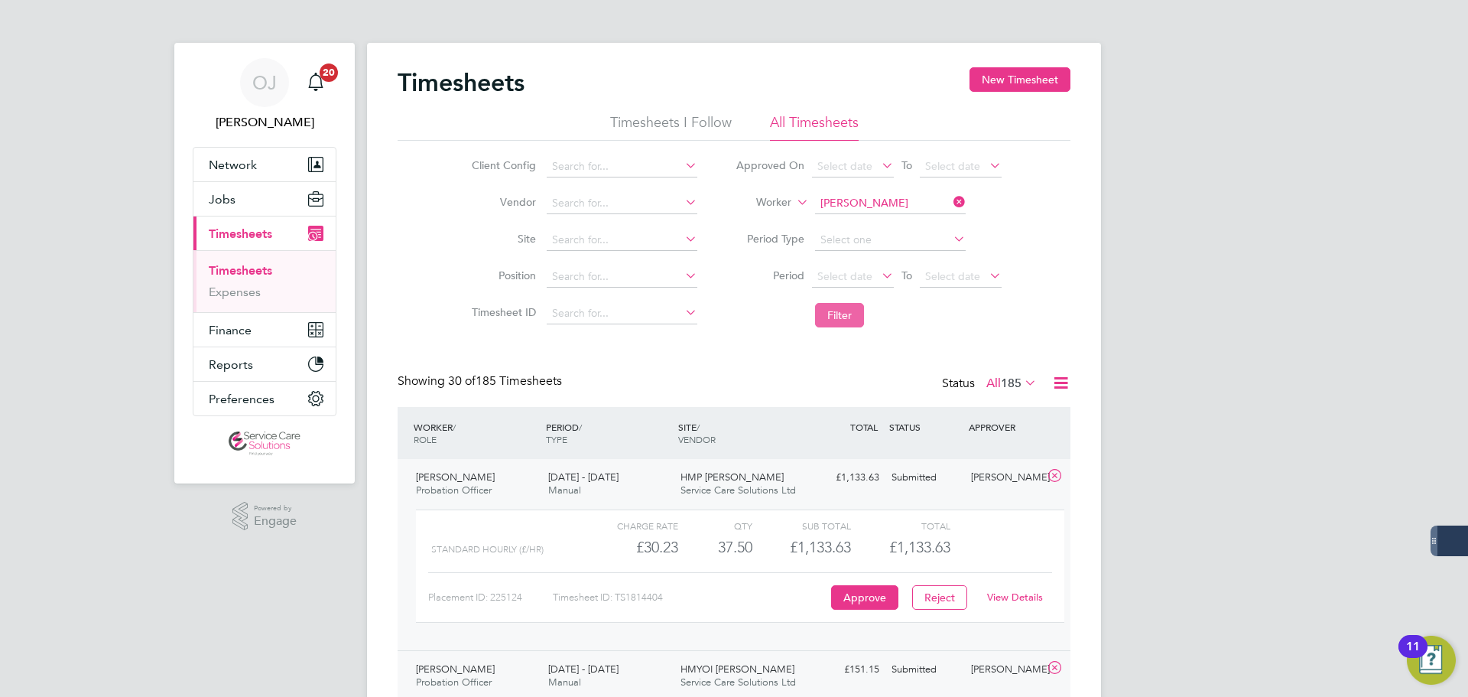
click at [856, 307] on button "Filter" at bounding box center [839, 315] width 49 height 24
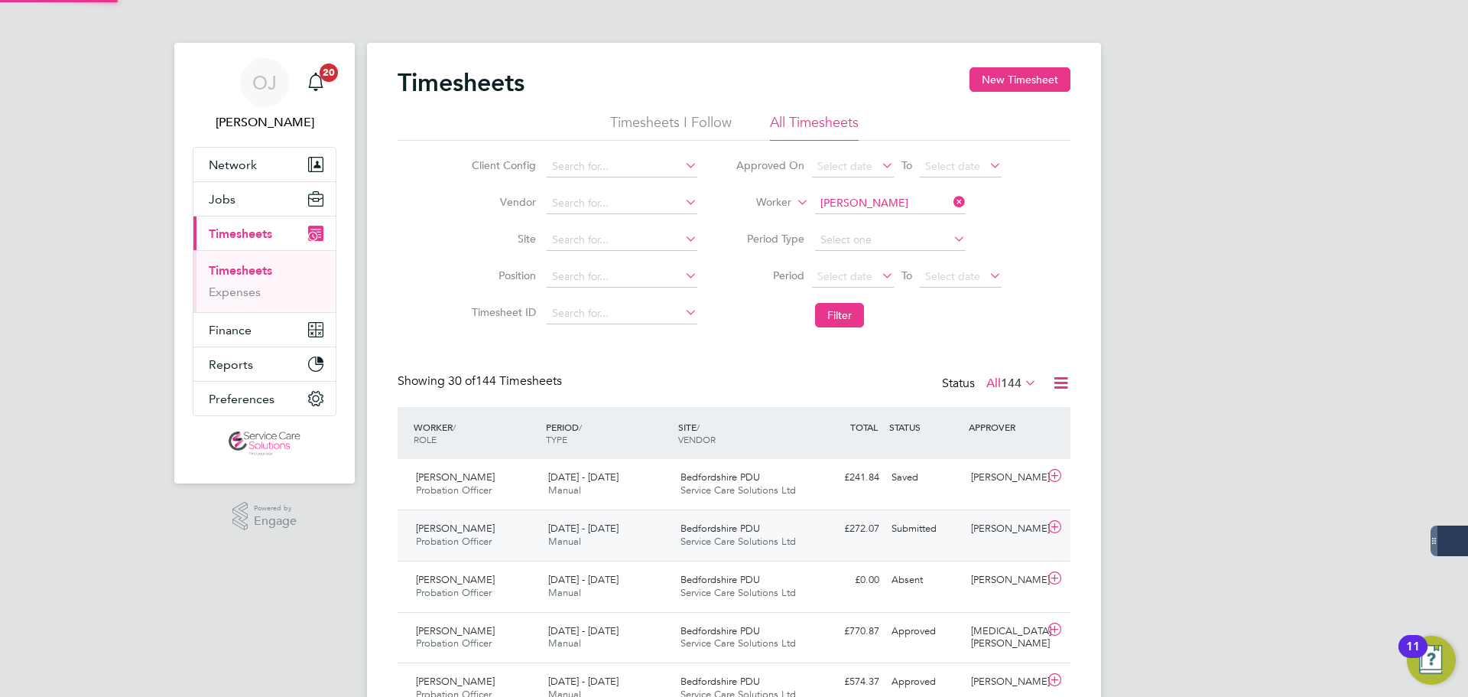
scroll to position [39, 133]
click at [665, 535] on div "25 - 31 Aug 2025 Manual" at bounding box center [608, 535] width 132 height 38
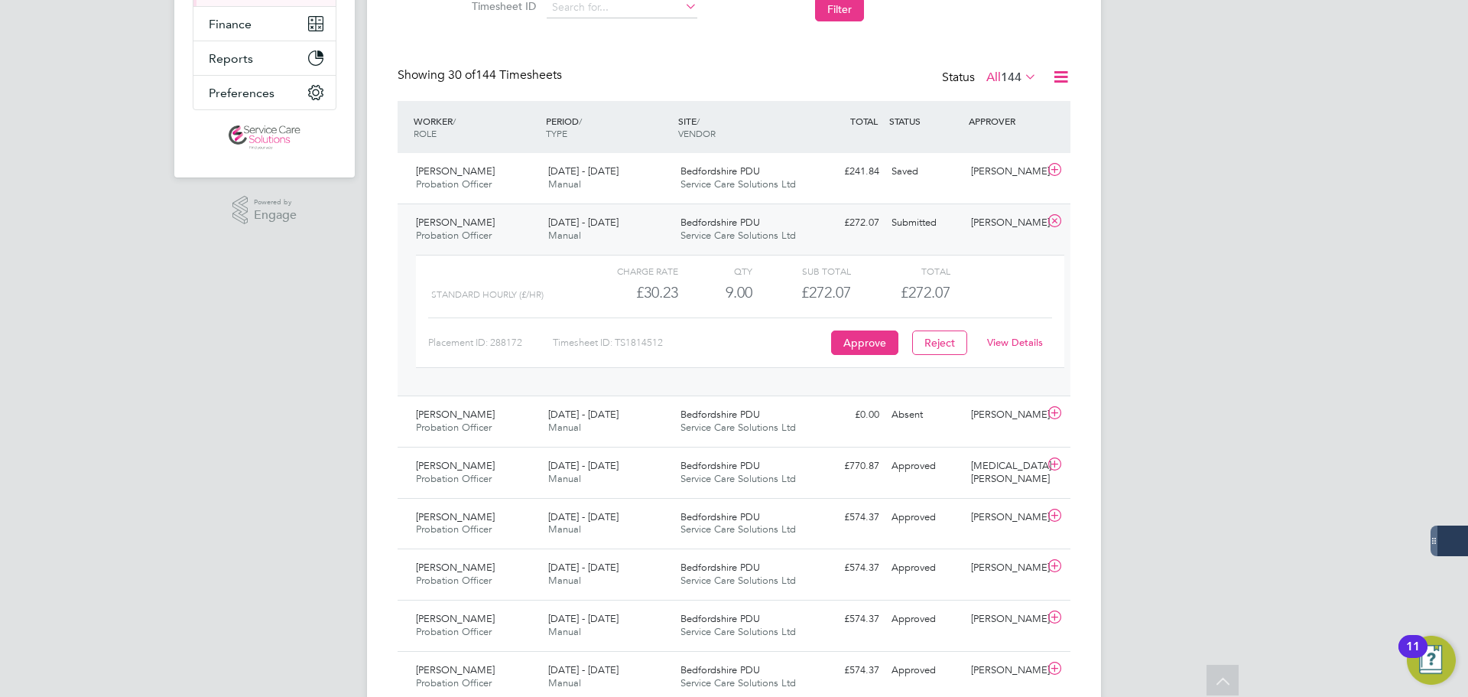
click at [1025, 343] on link "View Details" at bounding box center [1015, 342] width 56 height 13
click at [957, 226] on div "Submitted" at bounding box center [926, 222] width 80 height 25
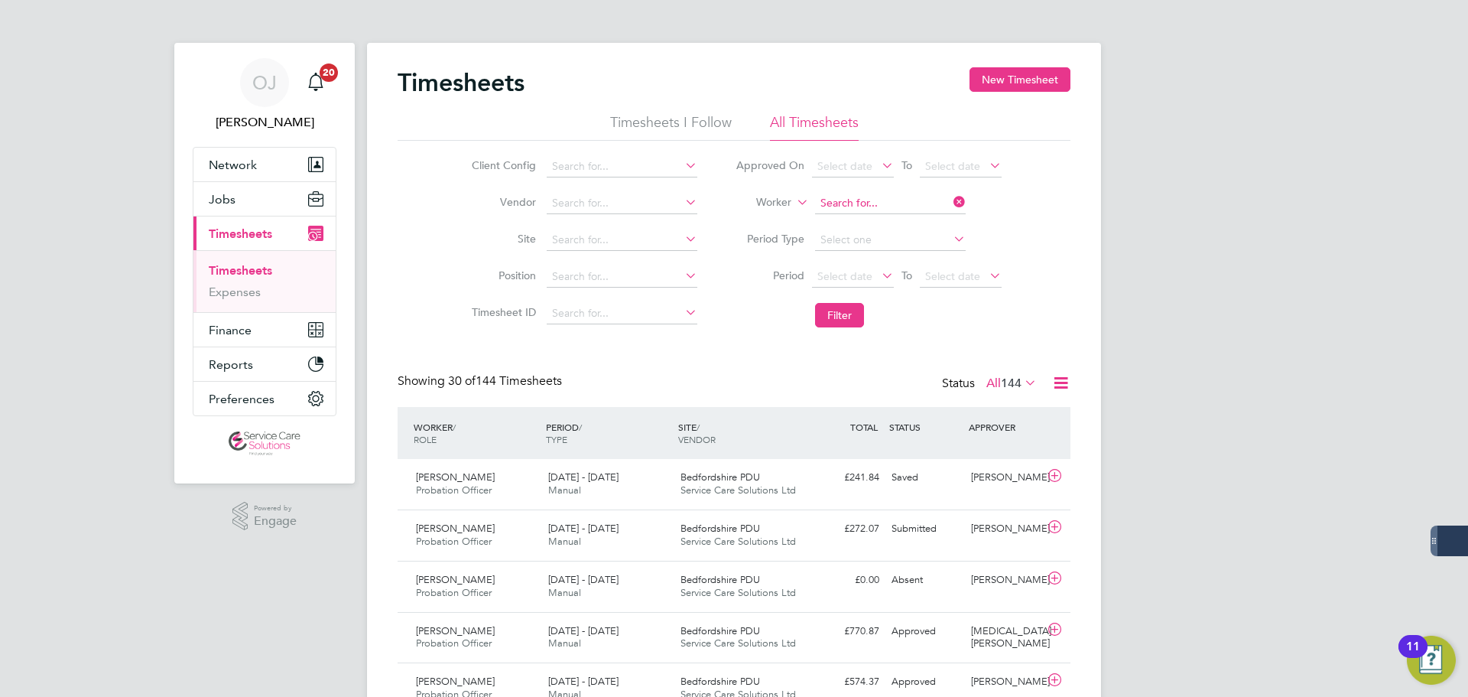
click at [863, 203] on input at bounding box center [890, 203] width 151 height 21
click at [887, 217] on li "Renuka Bhardwaj" at bounding box center [890, 224] width 152 height 21
type input "Renuka Bhardwaj"
click at [835, 319] on button "Filter" at bounding box center [839, 315] width 49 height 24
click at [879, 201] on input at bounding box center [890, 203] width 151 height 21
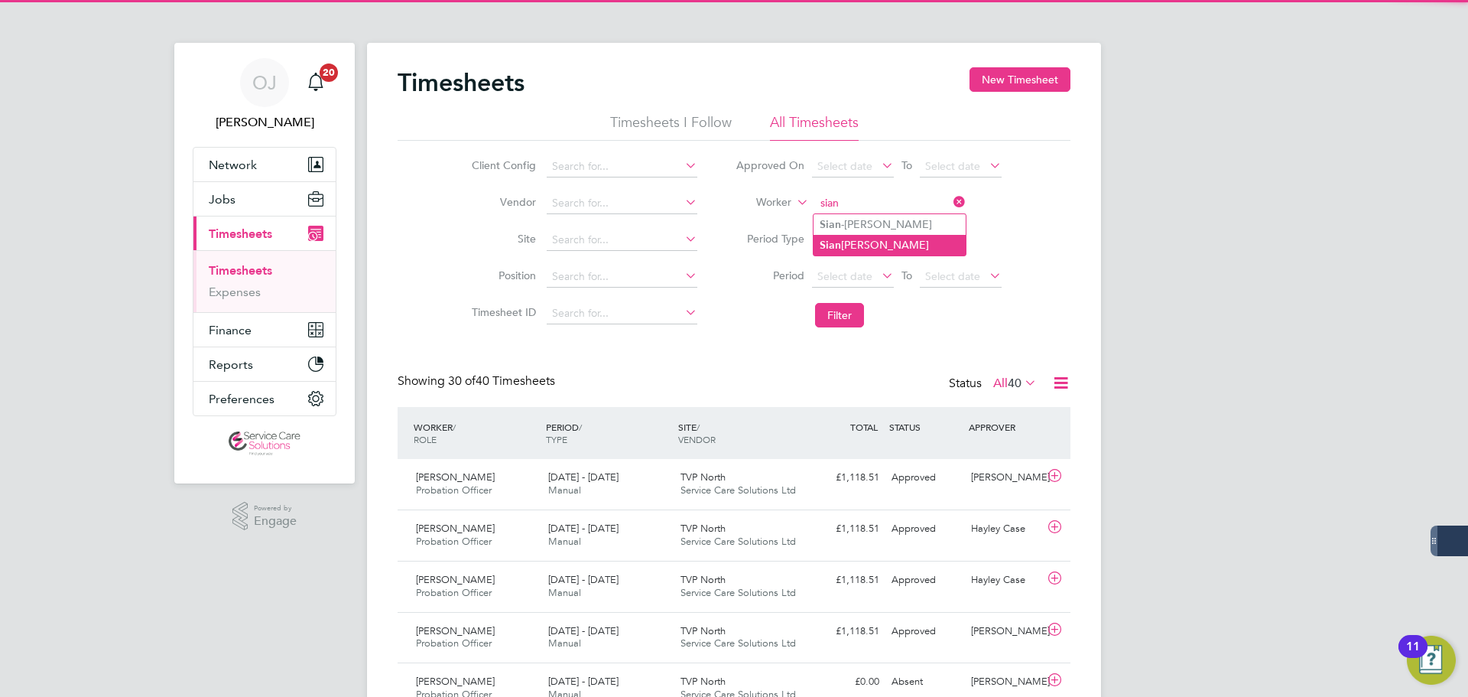
click at [872, 247] on li "Sian Morgan" at bounding box center [890, 245] width 152 height 21
type input "Sian Morgan"
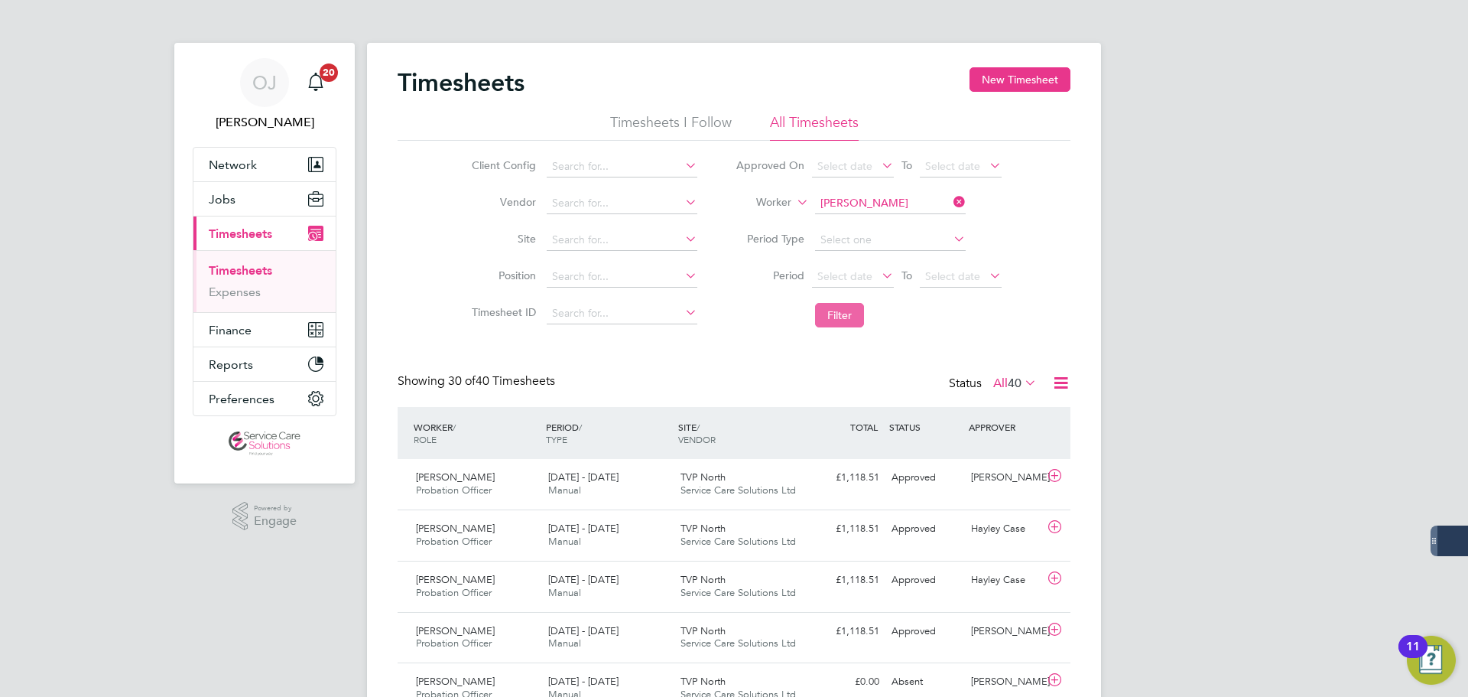
click at [860, 323] on button "Filter" at bounding box center [839, 315] width 49 height 24
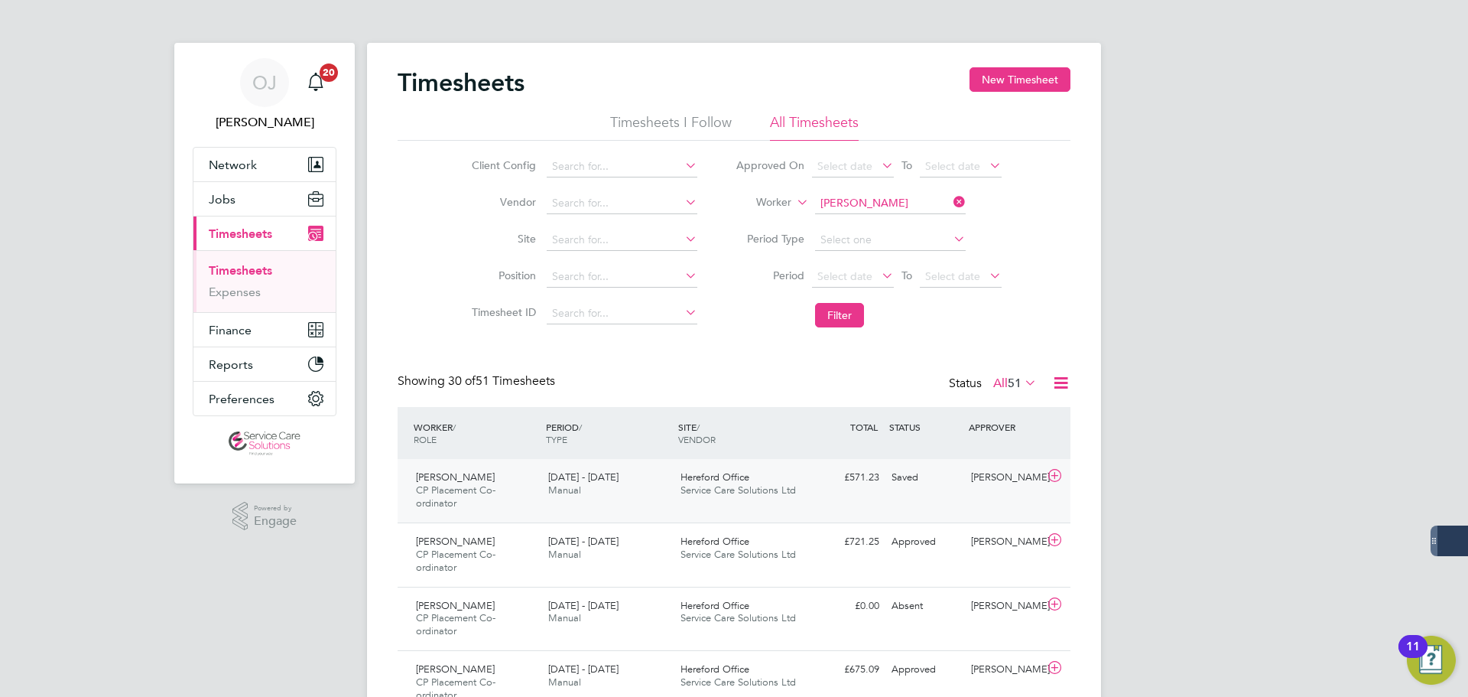
click at [793, 481] on div "Hereford Office Service Care Solutions Ltd" at bounding box center [741, 484] width 132 height 38
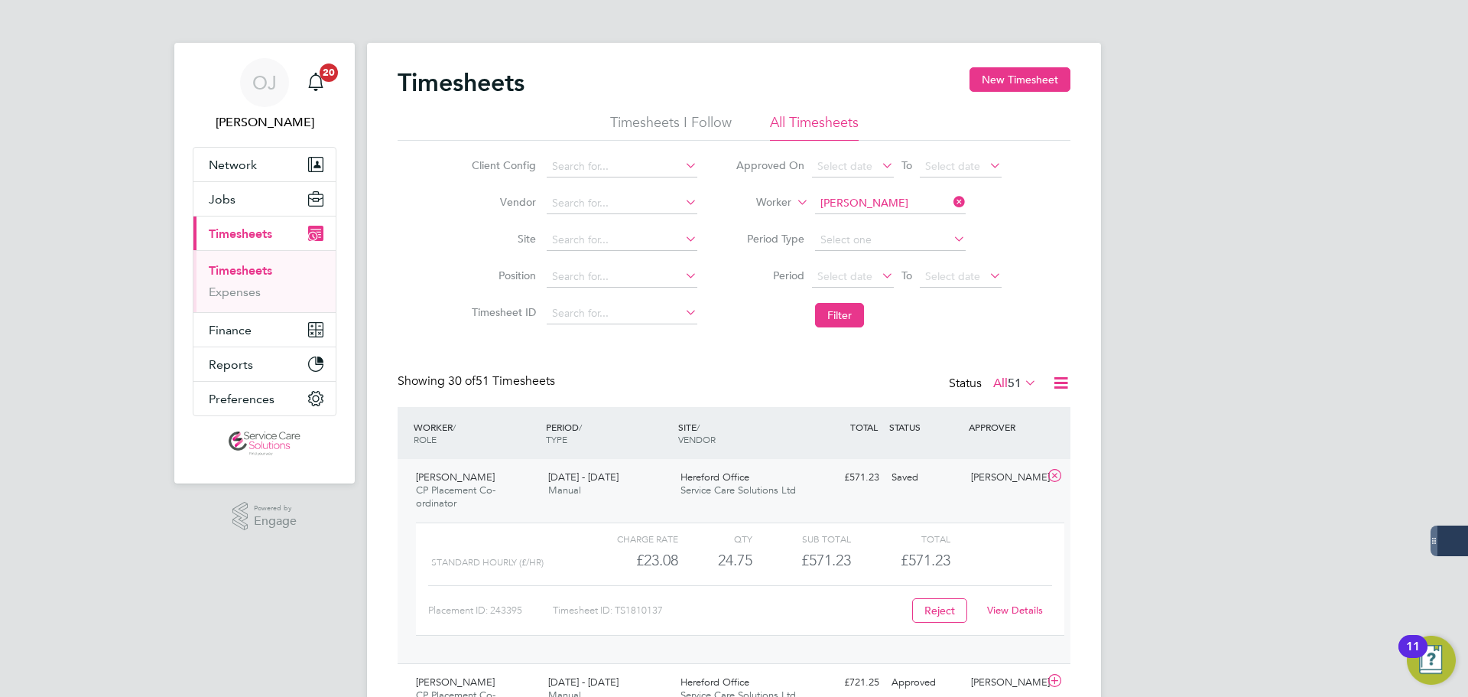
click at [878, 190] on li "Worker Sian Morgan" at bounding box center [869, 203] width 304 height 37
click at [879, 195] on input at bounding box center [890, 203] width 151 height 21
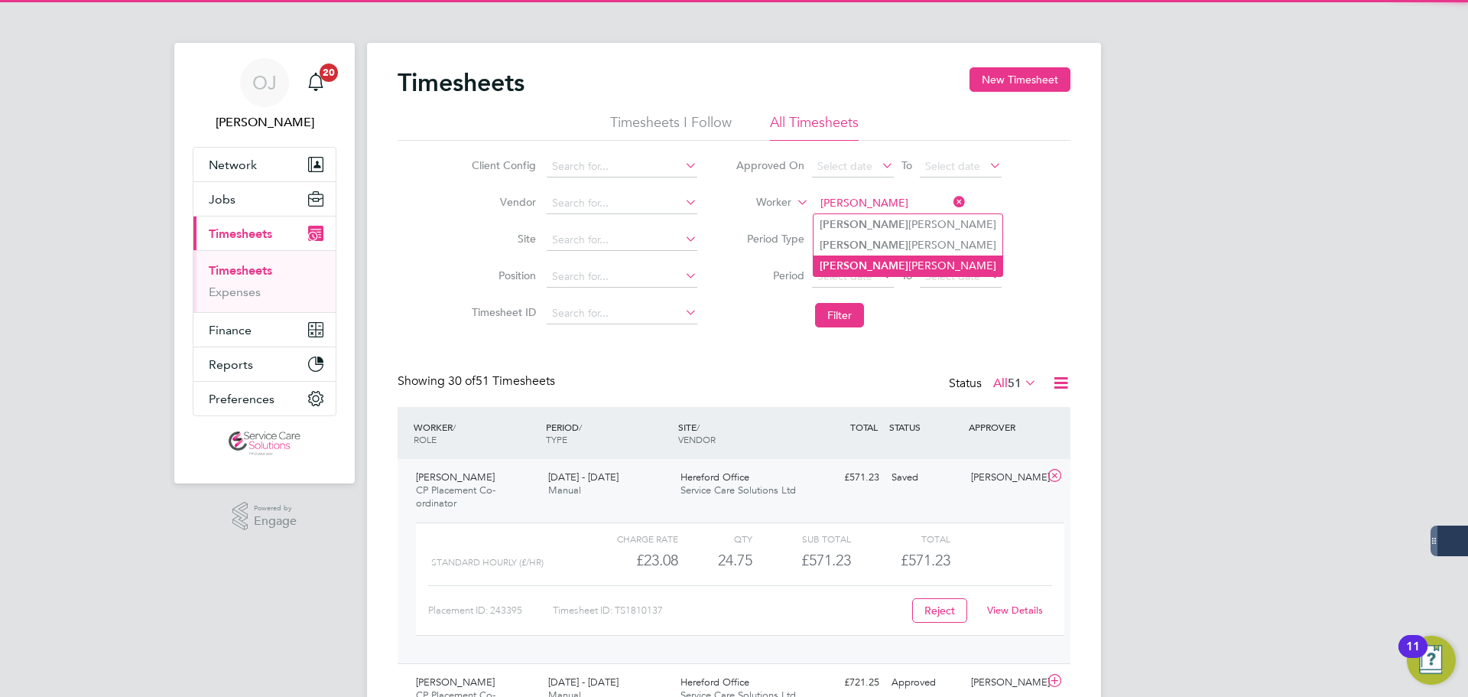
click at [883, 265] on li "Simone Richards" at bounding box center [908, 265] width 189 height 21
type input "Simone Richards"
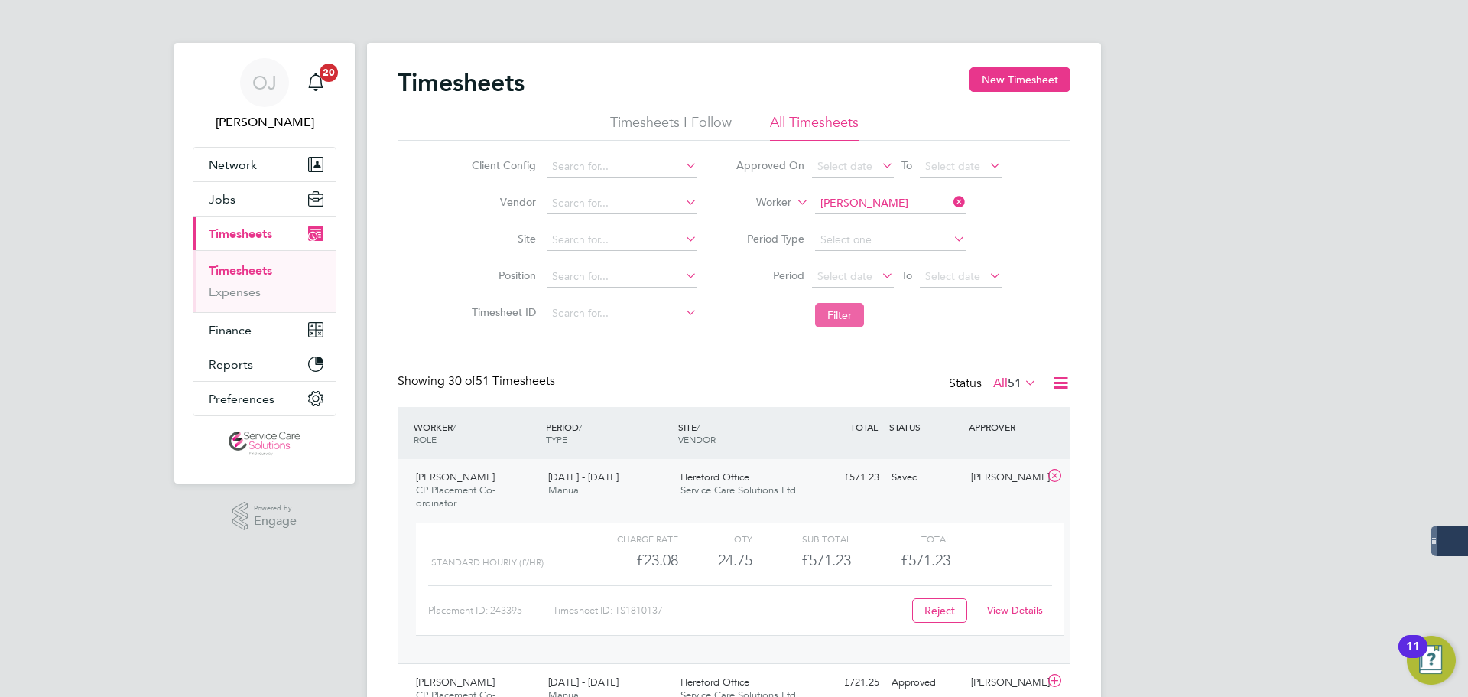
click at [846, 323] on button "Filter" at bounding box center [839, 315] width 49 height 24
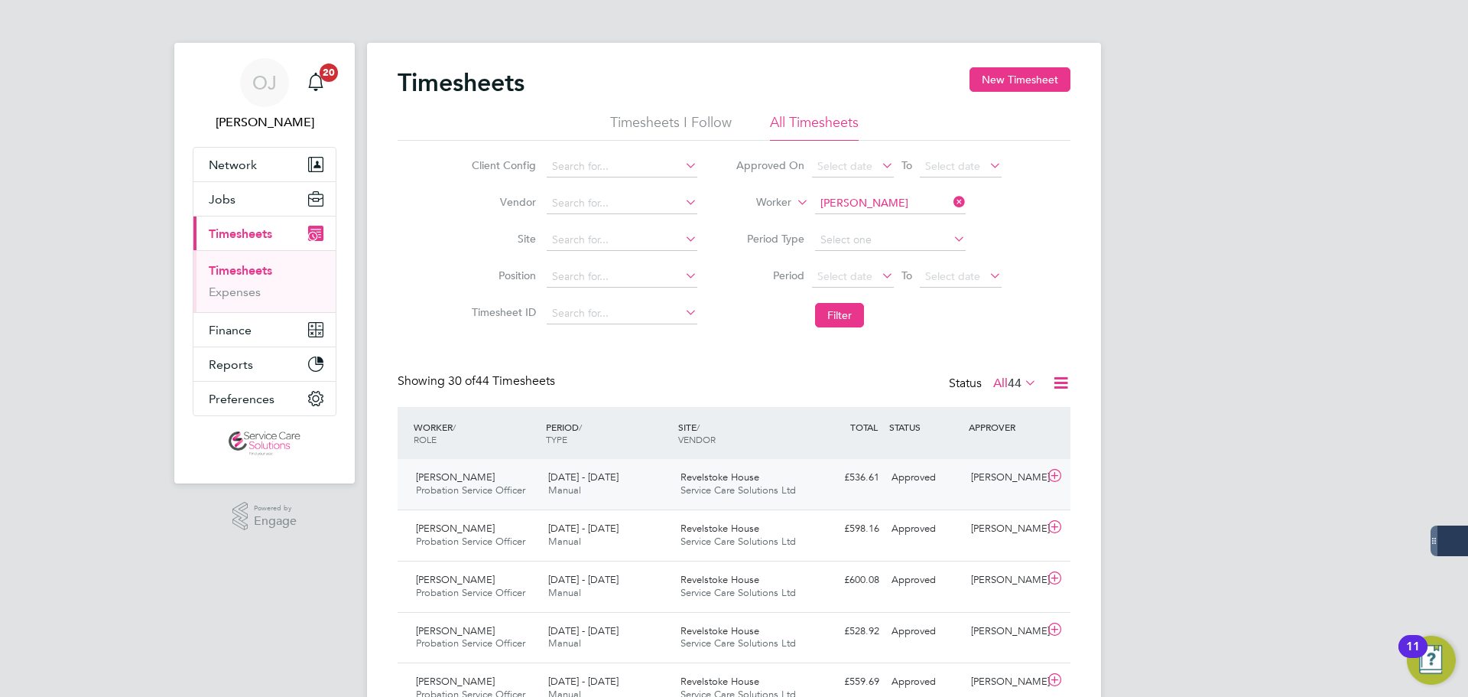
click at [662, 485] on div "25 - 31 Aug 2025 Manual" at bounding box center [608, 484] width 132 height 38
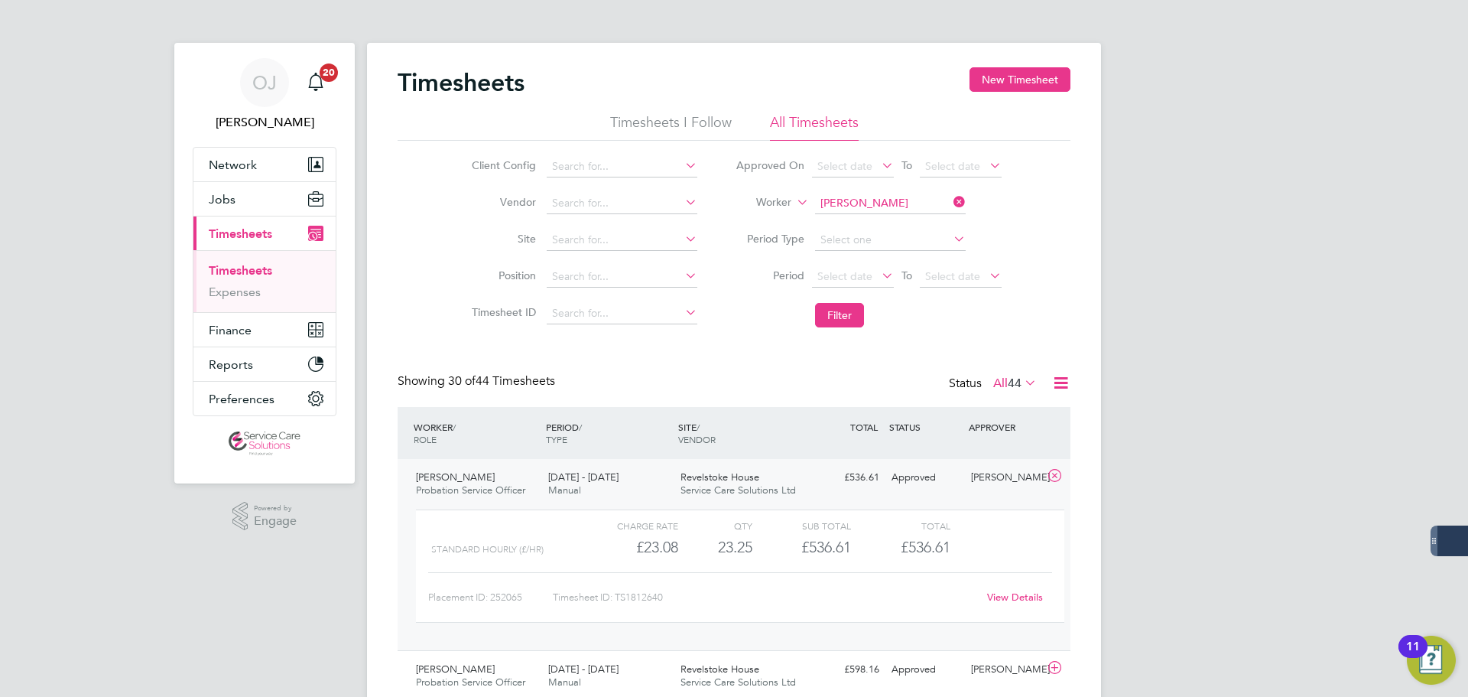
click at [662, 485] on div "25 - 31 Aug 2025 Manual" at bounding box center [608, 484] width 132 height 38
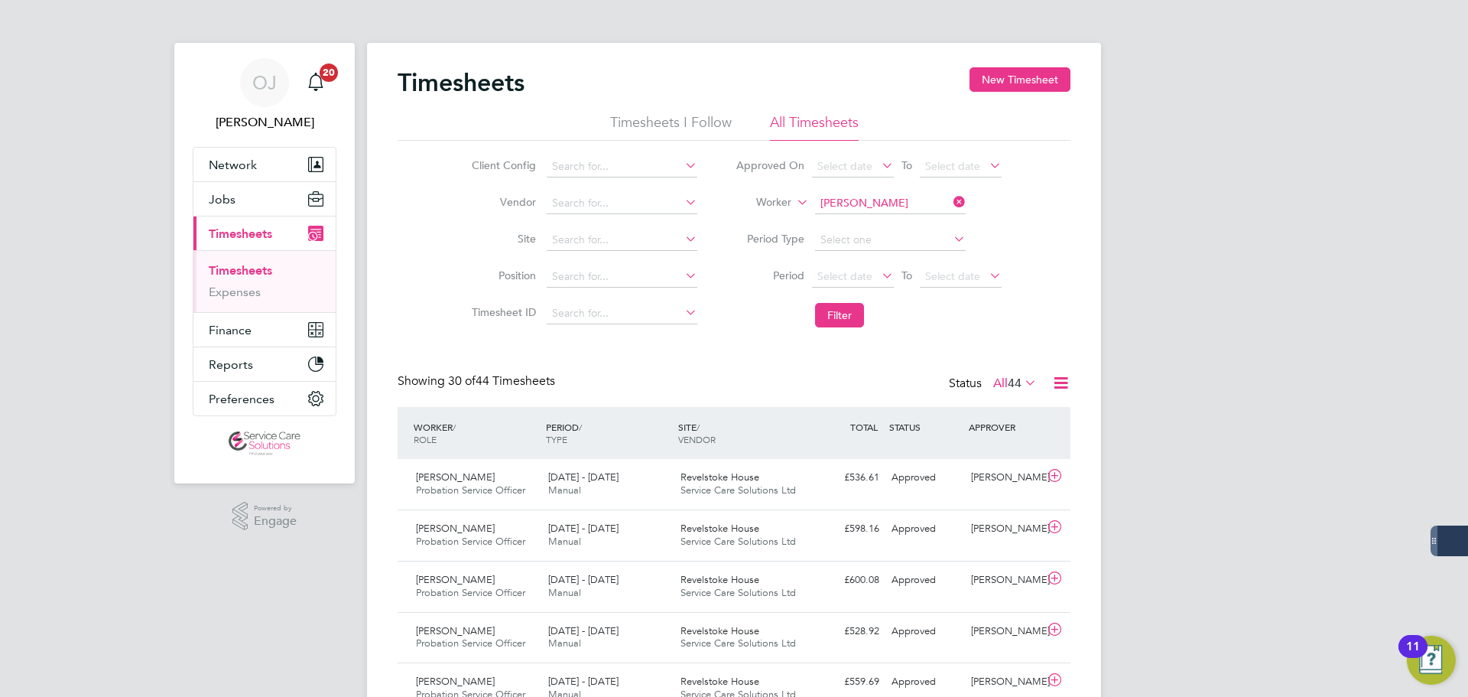
drag, startPoint x: 867, startPoint y: 196, endPoint x: 857, endPoint y: 197, distance: 10.8
click at [867, 196] on input "Simone Richards" at bounding box center [890, 203] width 151 height 21
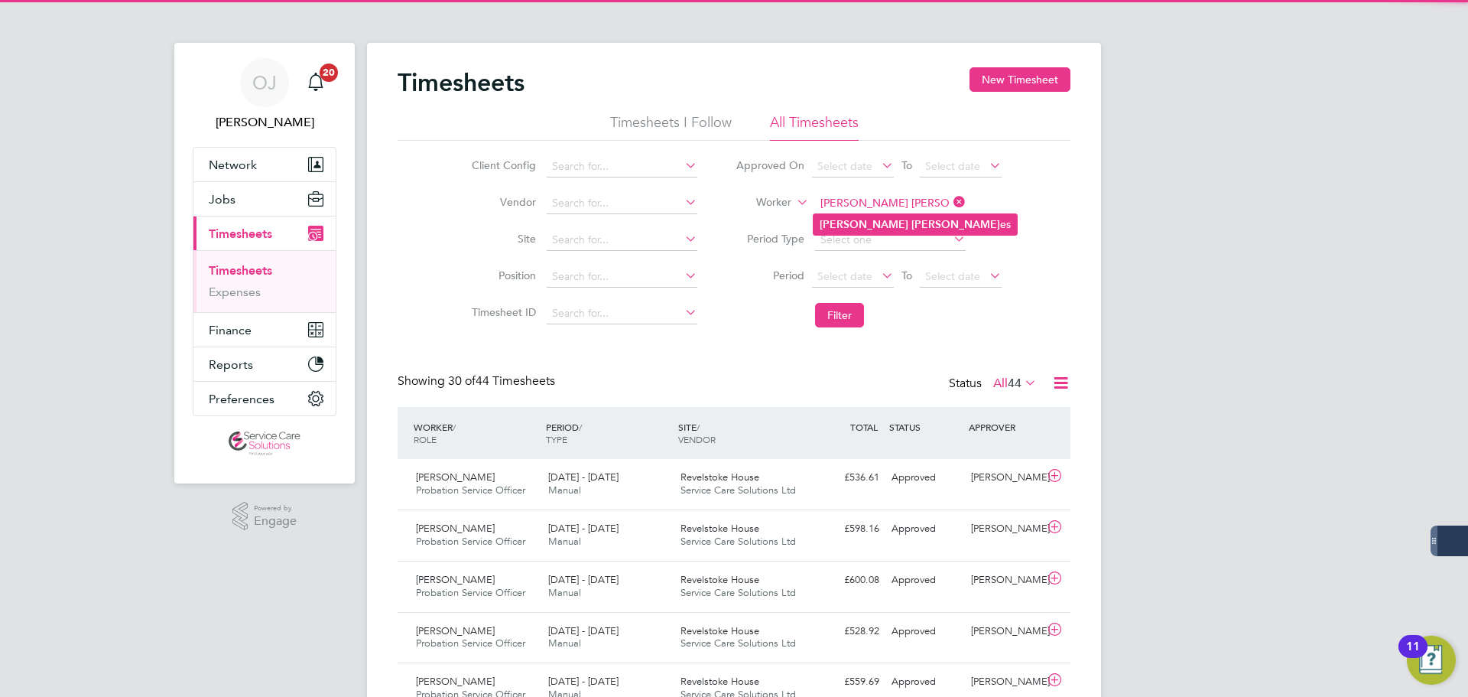
click at [837, 220] on b "Steve" at bounding box center [864, 224] width 89 height 13
type input "Steve Jones"
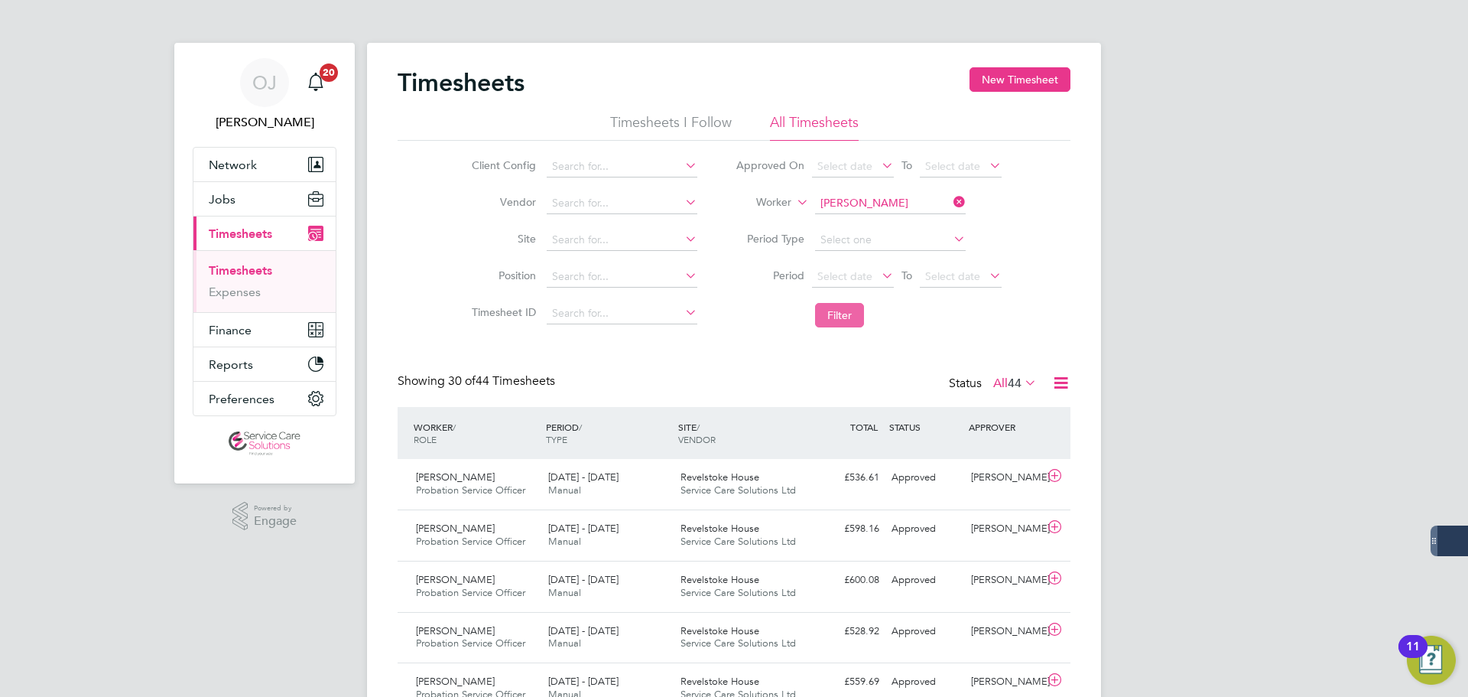
click at [841, 317] on button "Filter" at bounding box center [839, 315] width 49 height 24
click at [616, 537] on div "11 - 17 Aug 2025 Manual" at bounding box center [608, 535] width 132 height 38
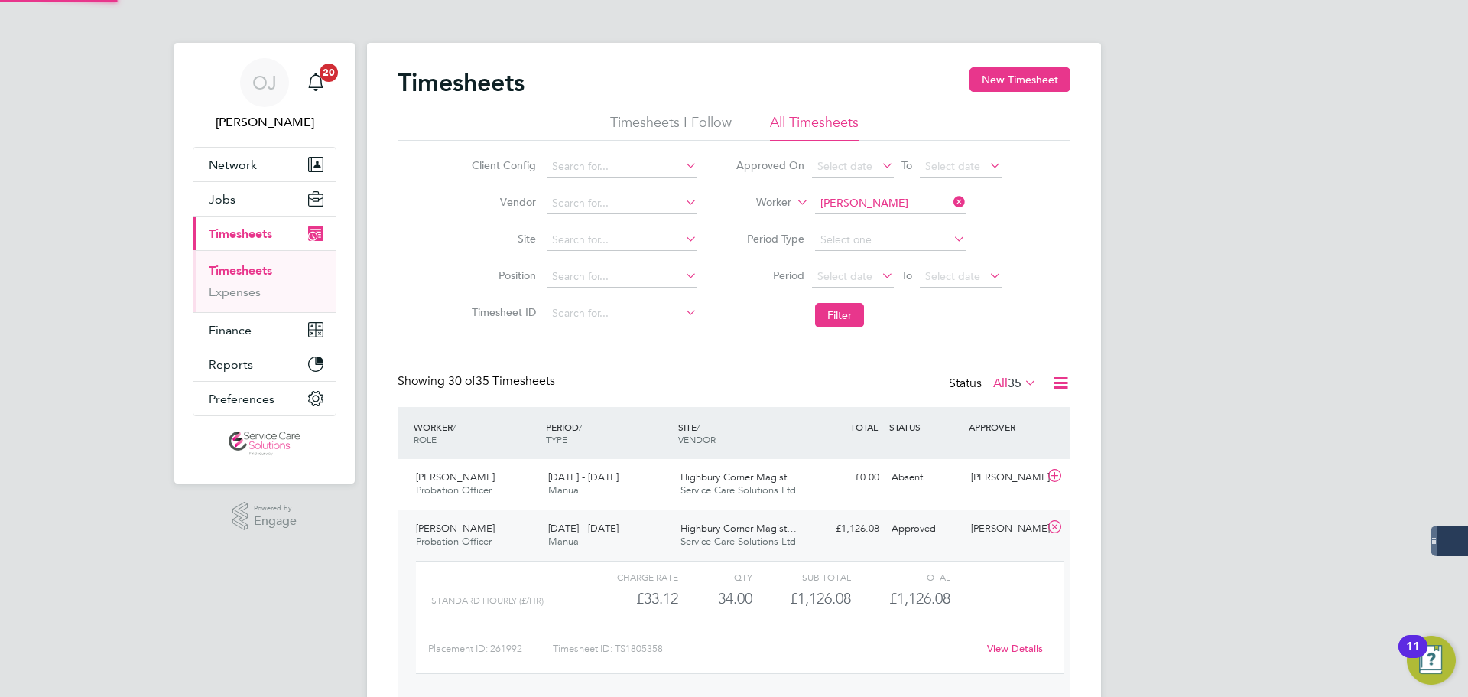
click at [615, 537] on div "11 - 17 Aug 2025 Manual" at bounding box center [608, 535] width 132 height 38
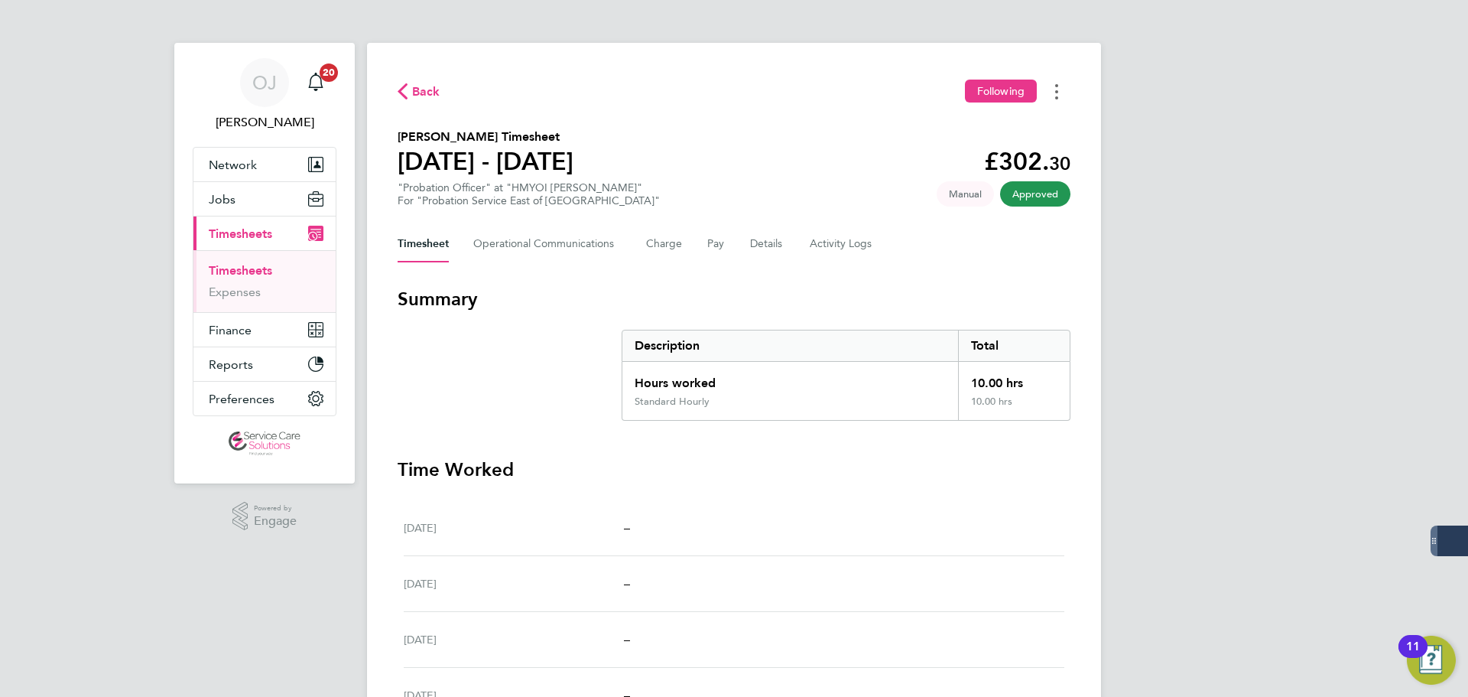
click at [1058, 79] on div "Back Following Mohammed Bham's Timesheet 18 - 24 Aug 2025 £302. 30 "Probation O…" at bounding box center [734, 540] width 734 height 995
click at [1055, 96] on icon "Timesheets Menu" at bounding box center [1056, 91] width 3 height 15
click at [983, 129] on link "Download timesheet" at bounding box center [979, 125] width 184 height 31
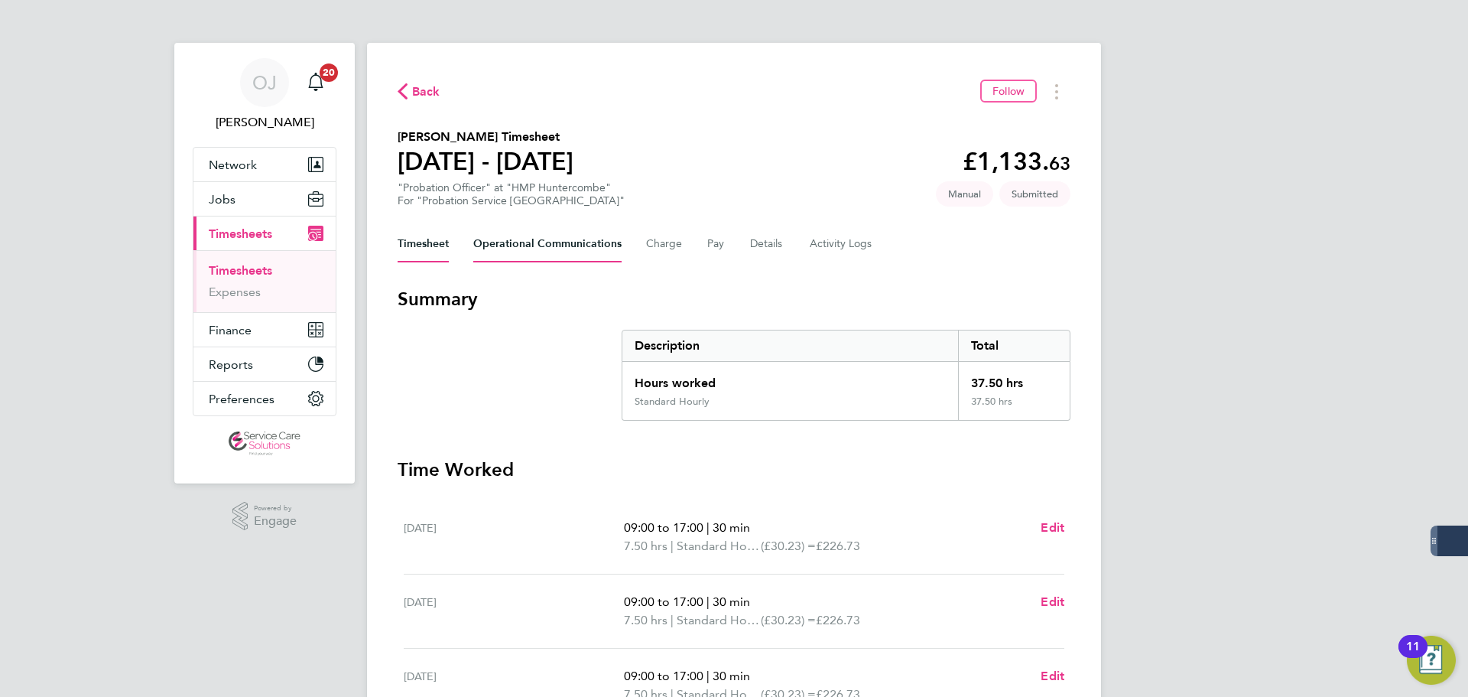
click at [536, 247] on Communications-tab "Operational Communications" at bounding box center [547, 244] width 148 height 37
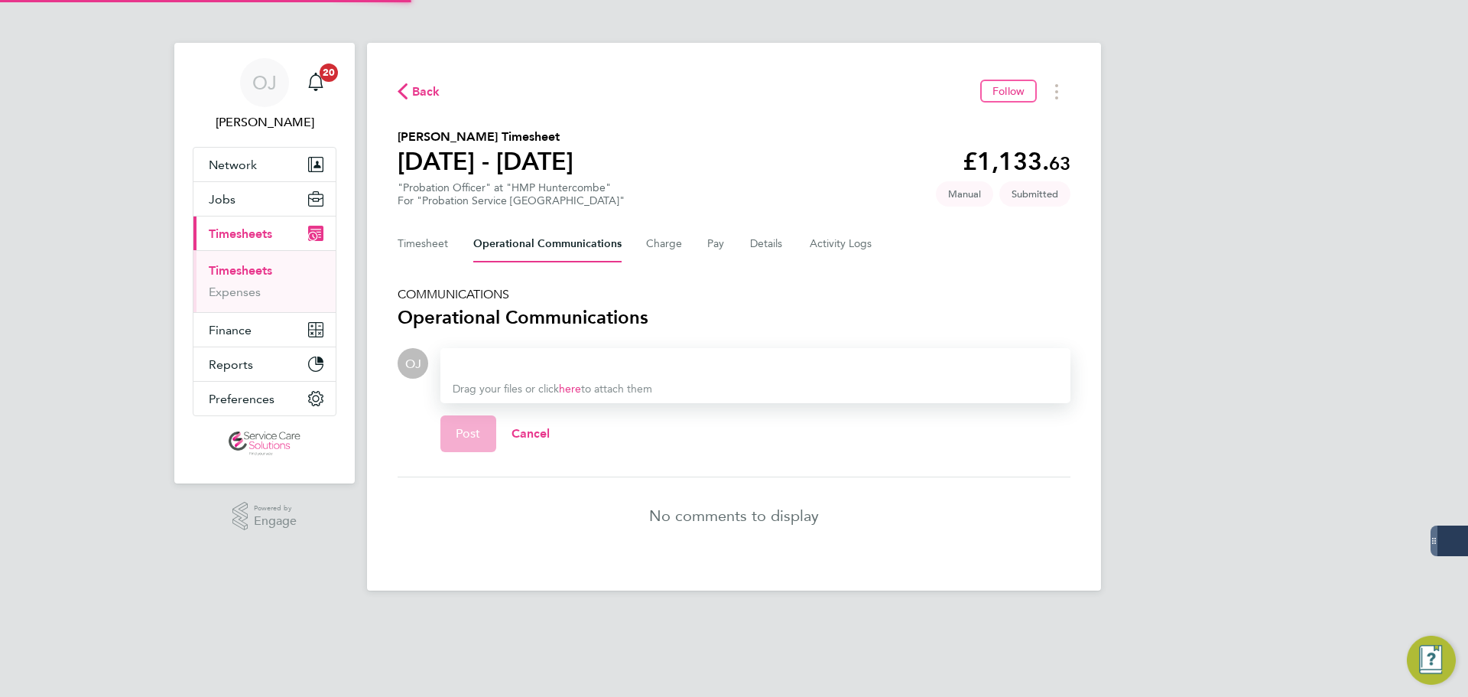
click at [498, 363] on div at bounding box center [756, 363] width 606 height 18
click at [469, 358] on div at bounding box center [756, 363] width 606 height 18
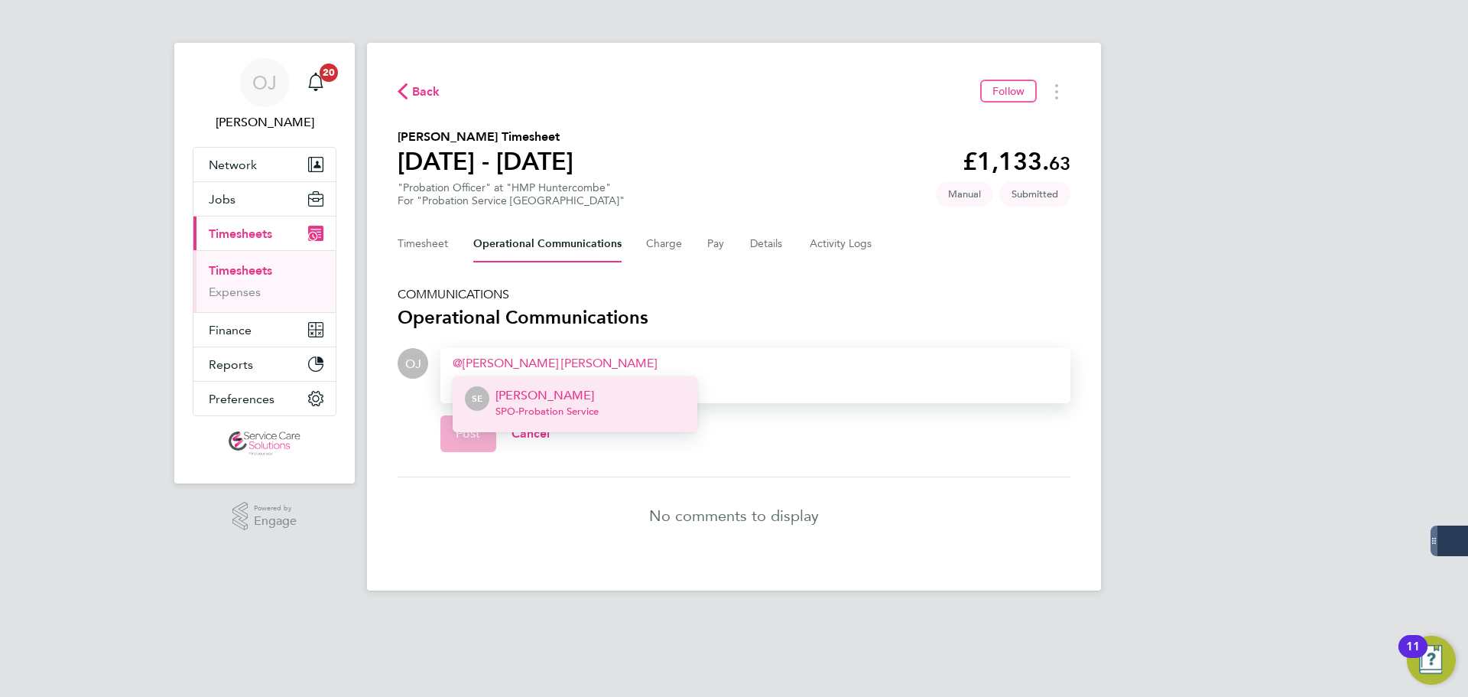
click at [599, 402] on p "[PERSON_NAME]" at bounding box center [547, 395] width 103 height 18
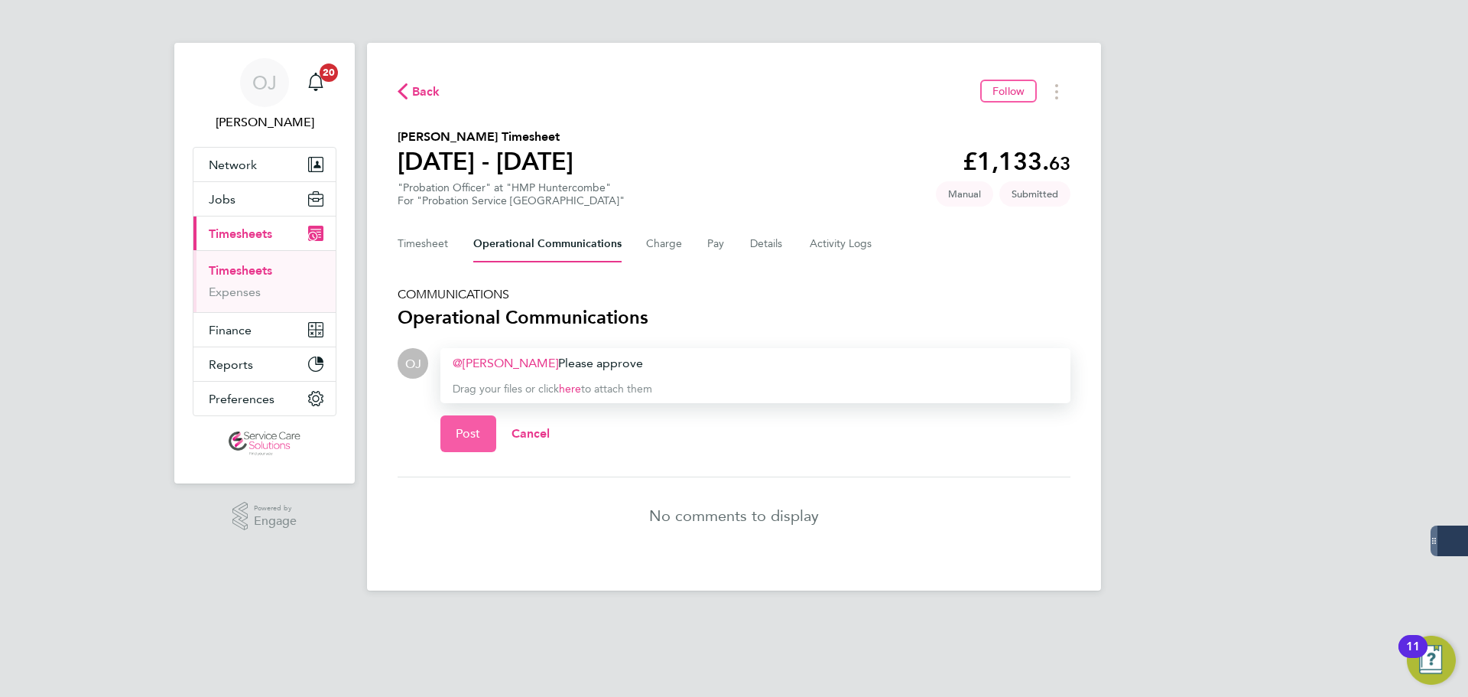
click at [453, 426] on button "Post" at bounding box center [469, 433] width 56 height 37
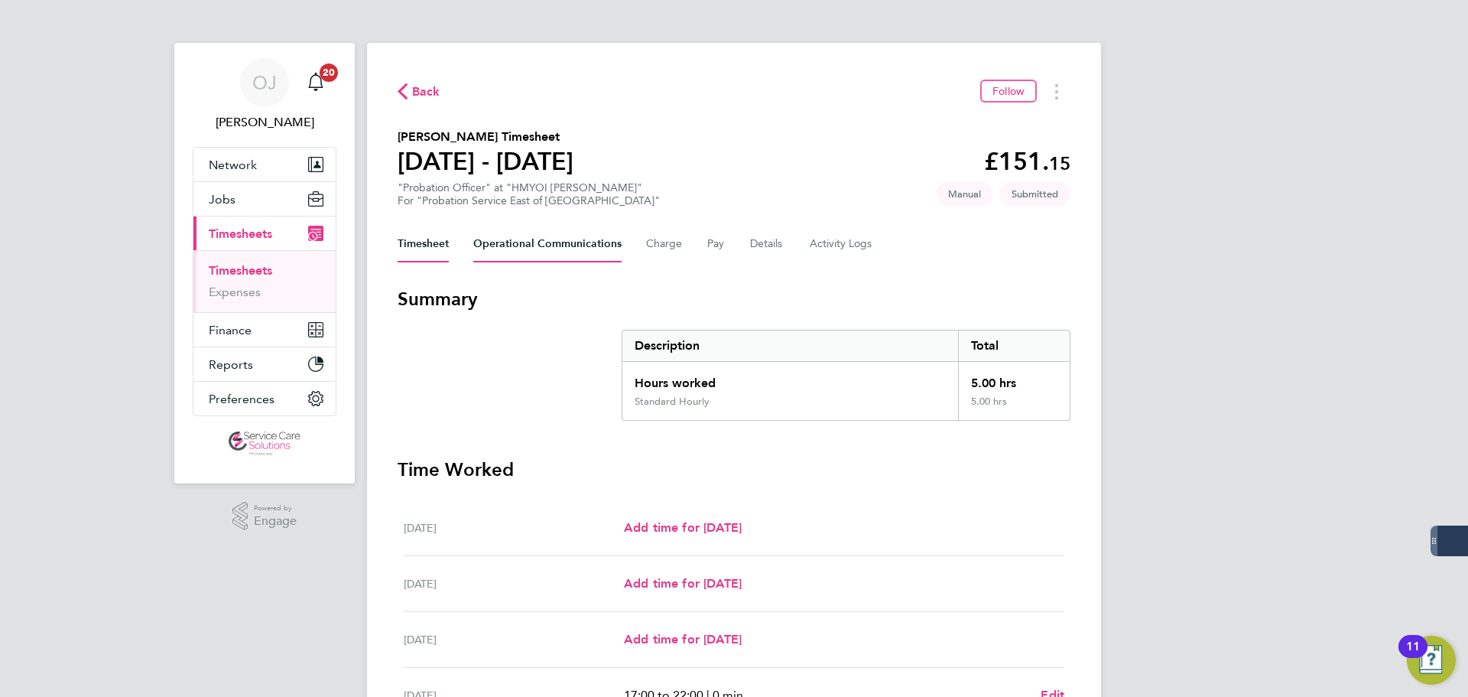
drag, startPoint x: 525, startPoint y: 235, endPoint x: 556, endPoint y: 275, distance: 51.2
click at [525, 234] on Communications-tab "Operational Communications" at bounding box center [547, 244] width 148 height 37
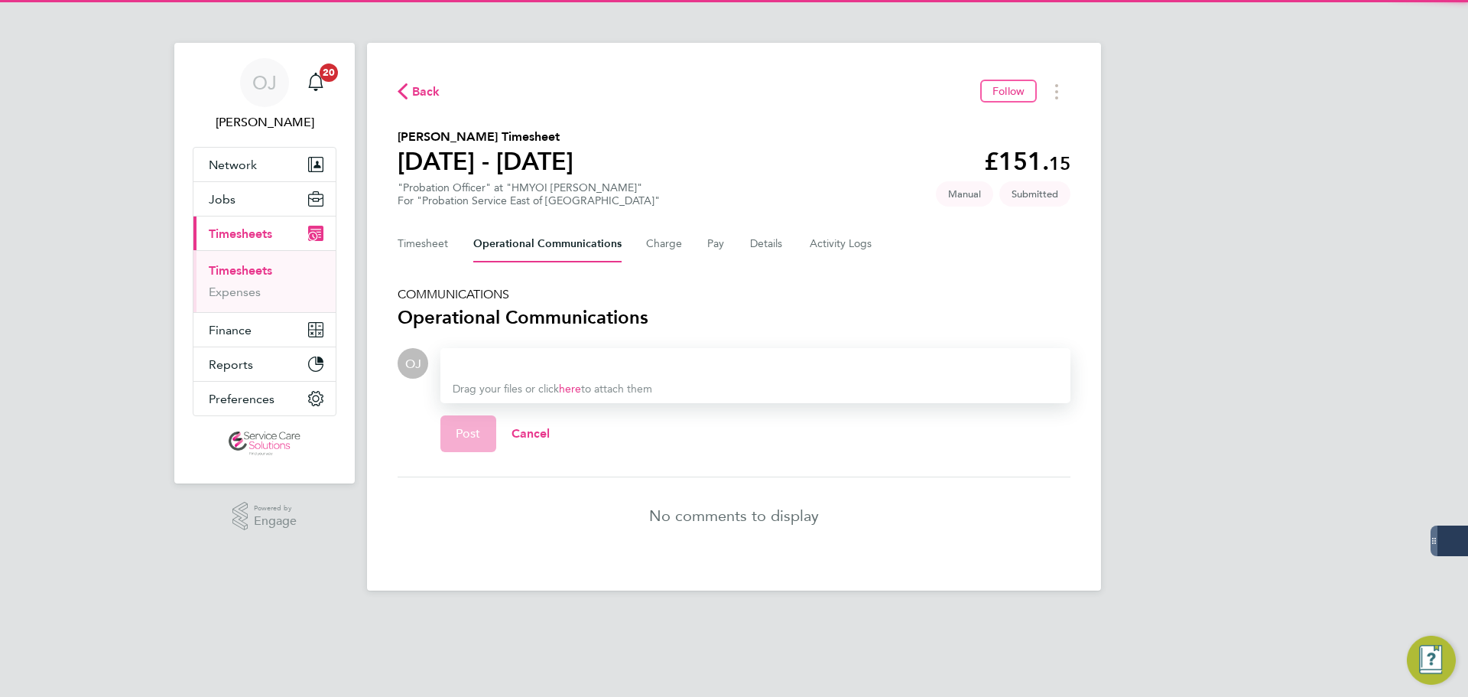
click at [461, 363] on div at bounding box center [756, 363] width 606 height 18
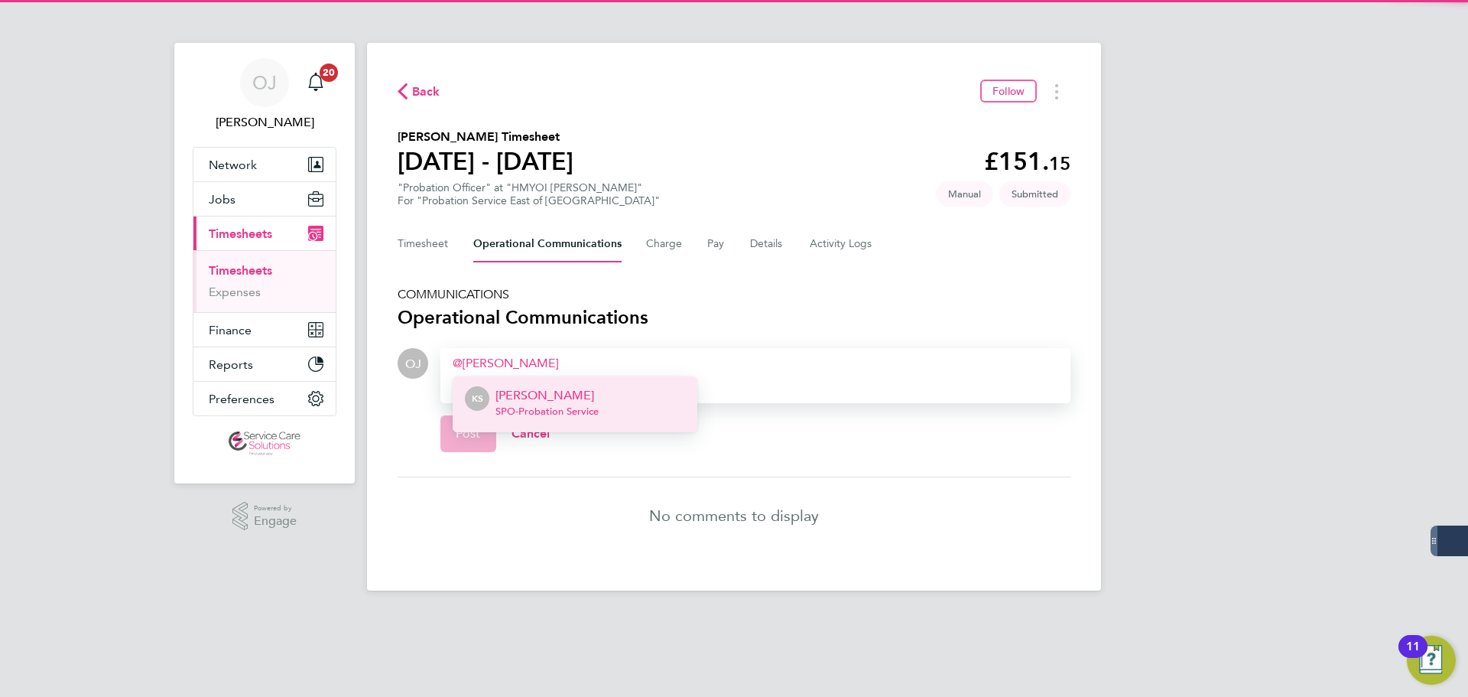
click at [554, 398] on p "[PERSON_NAME]" at bounding box center [547, 395] width 103 height 18
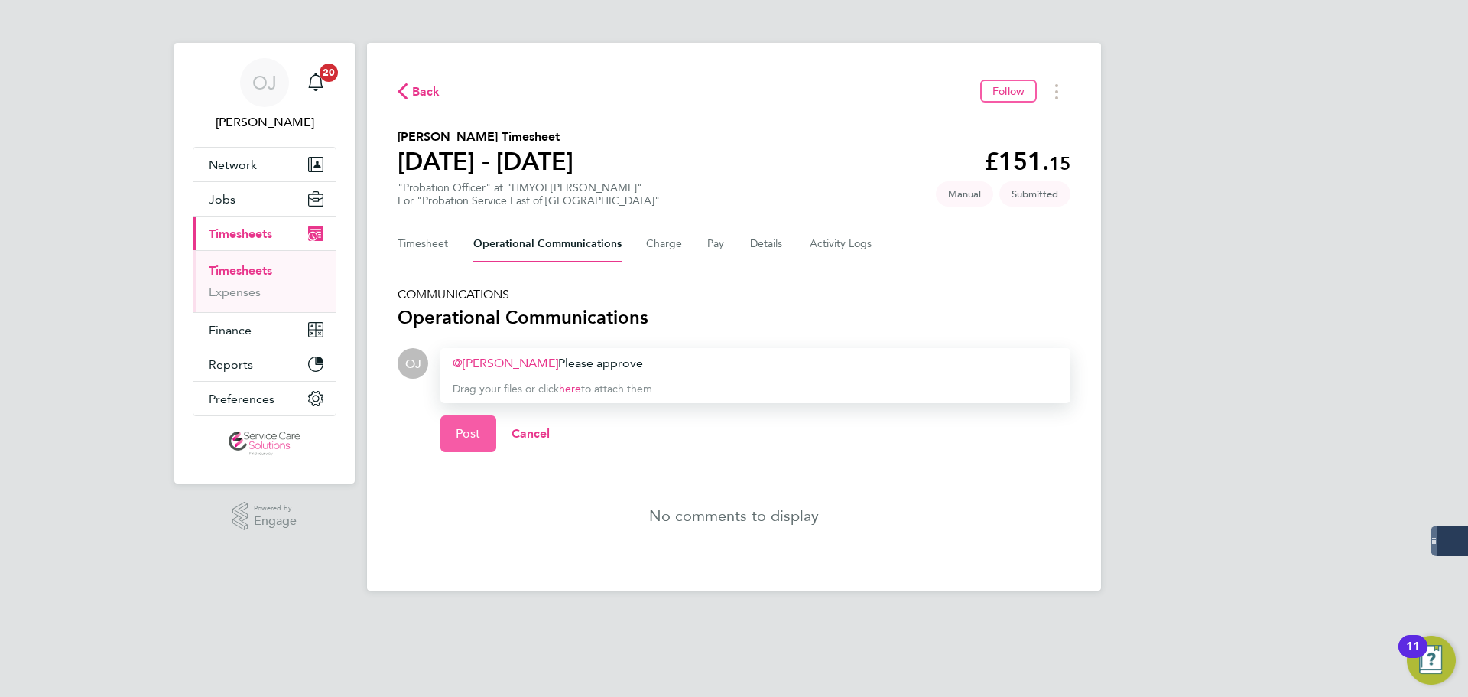
click at [467, 449] on button "Post" at bounding box center [469, 433] width 56 height 37
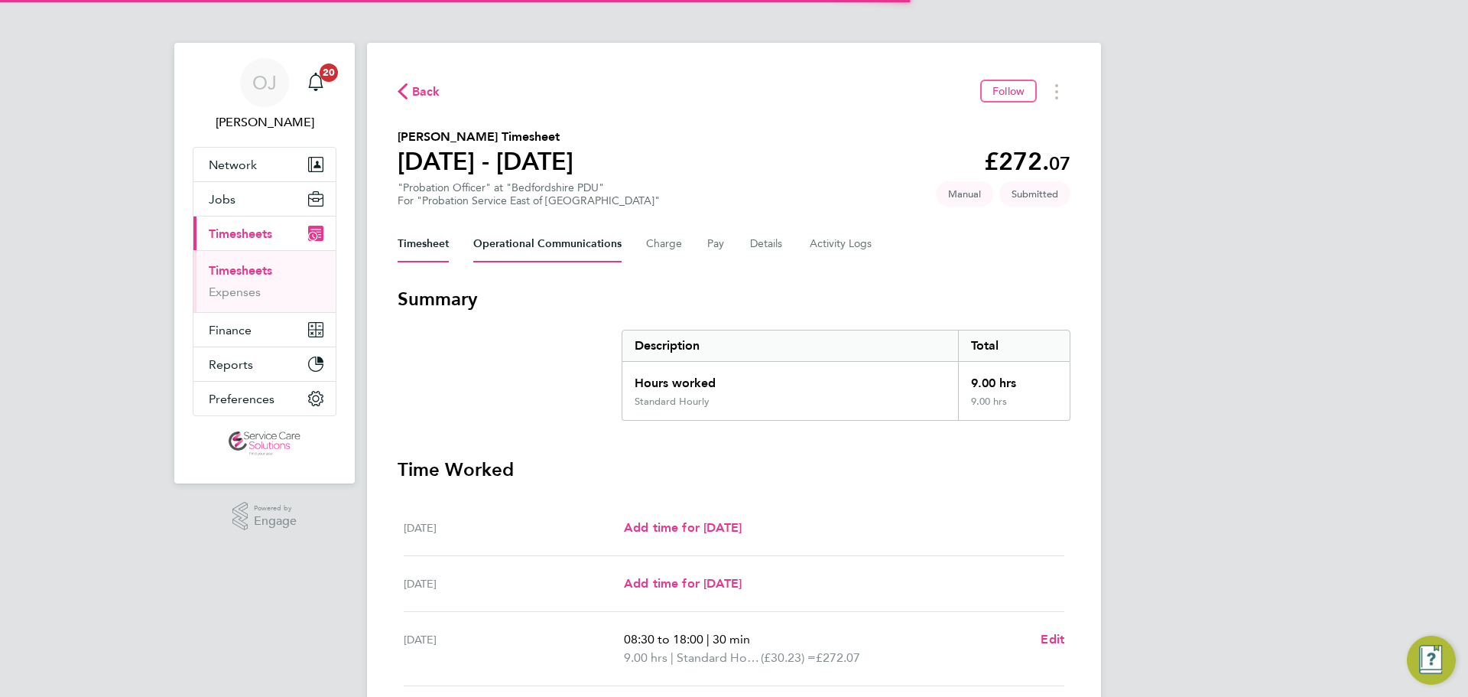
click at [509, 245] on Communications-tab "Operational Communications" at bounding box center [547, 244] width 148 height 37
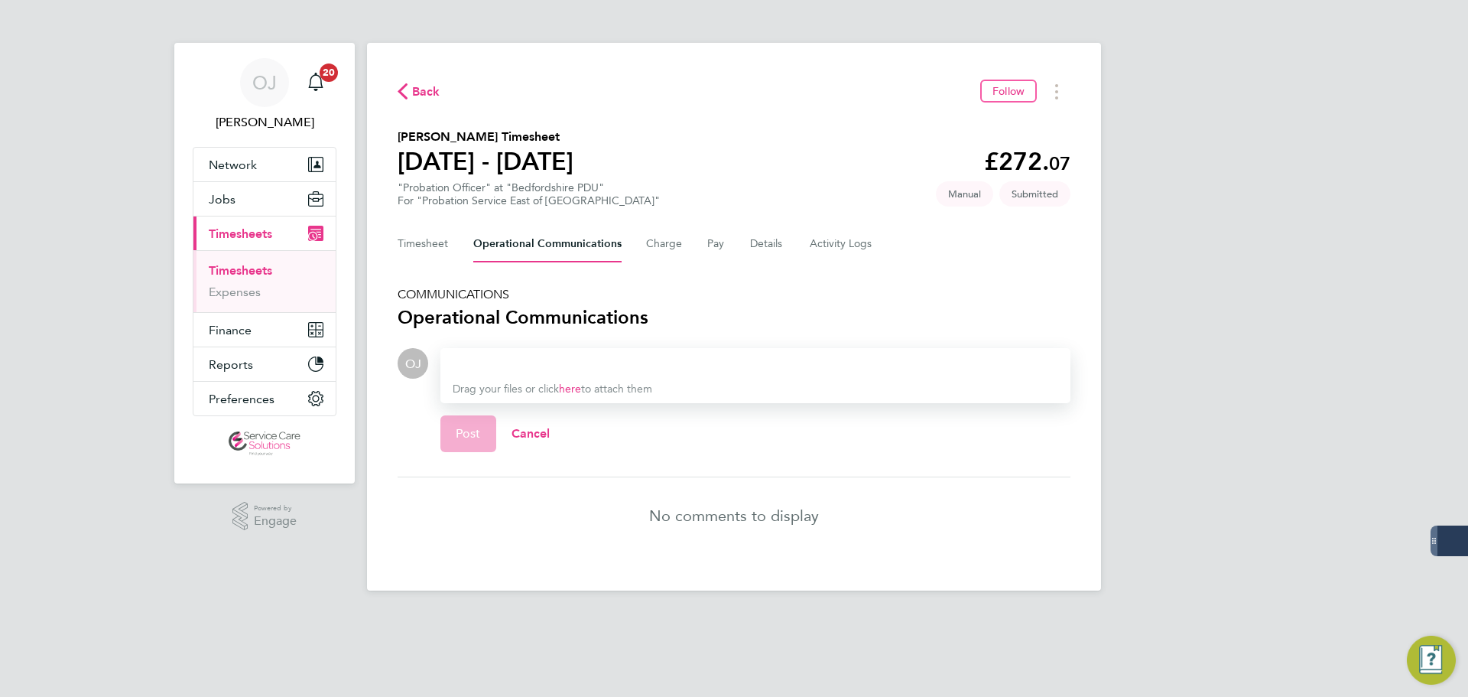
click at [489, 361] on div at bounding box center [756, 363] width 606 height 18
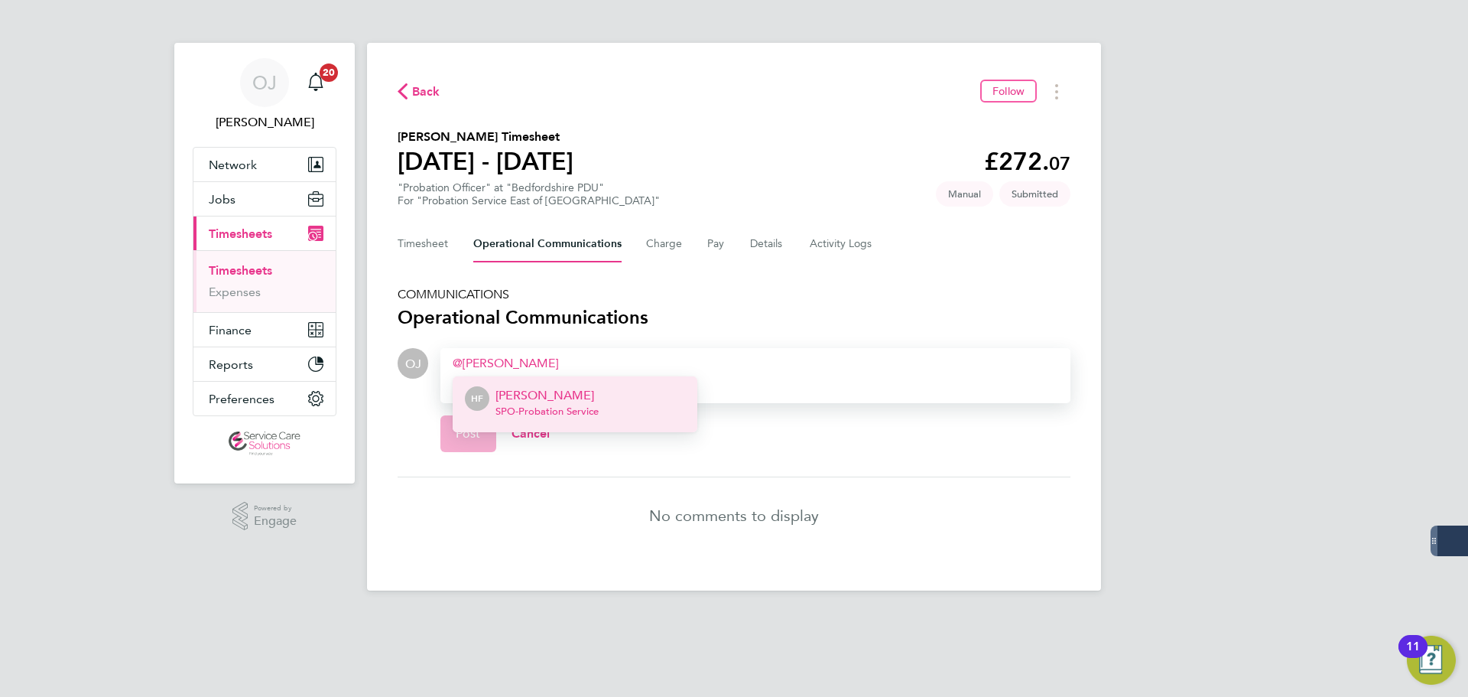
click at [539, 412] on span "SPO - Probation Service" at bounding box center [547, 411] width 103 height 12
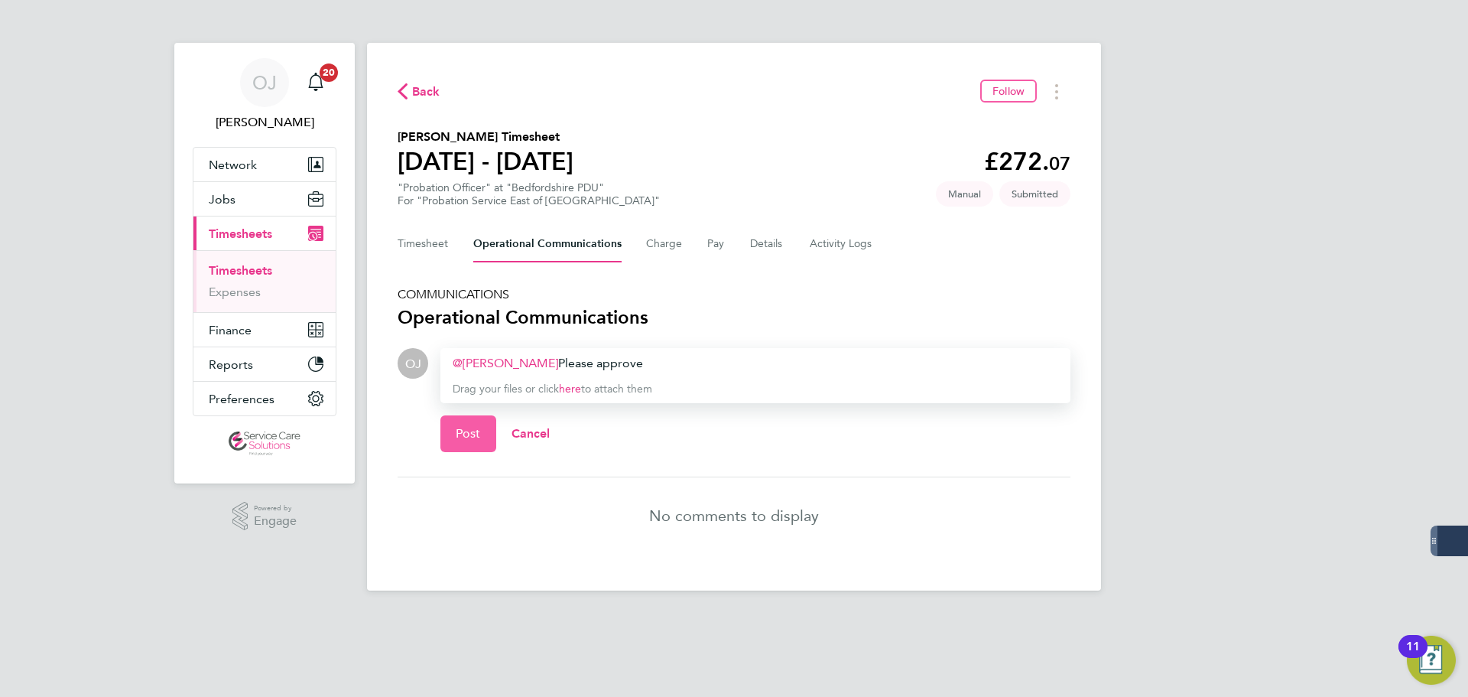
click at [457, 425] on button "Post" at bounding box center [469, 433] width 56 height 37
